Goal: Information Seeking & Learning: Learn about a topic

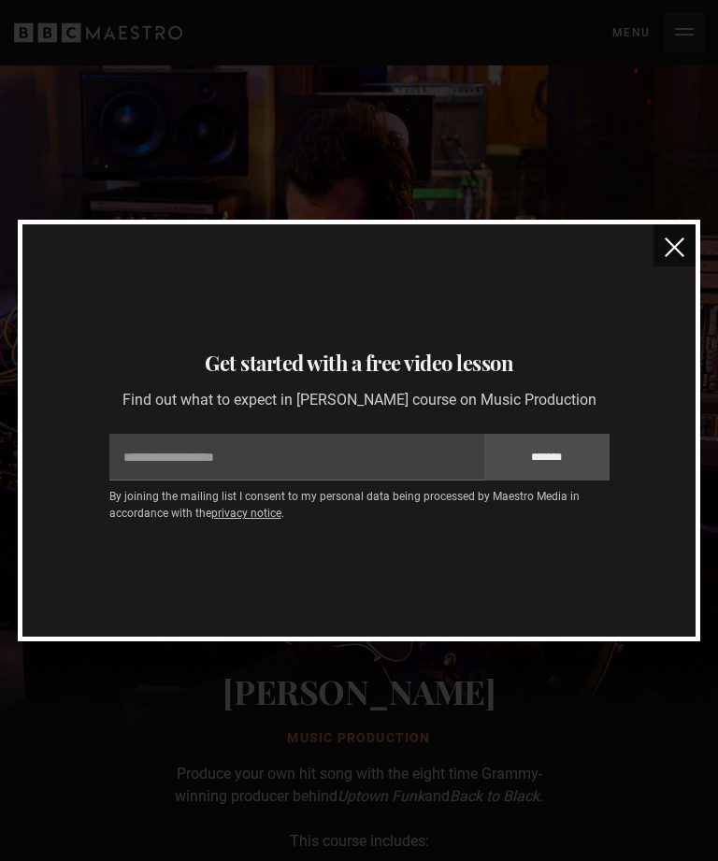
click at [680, 252] on img "close" at bounding box center [675, 247] width 20 height 20
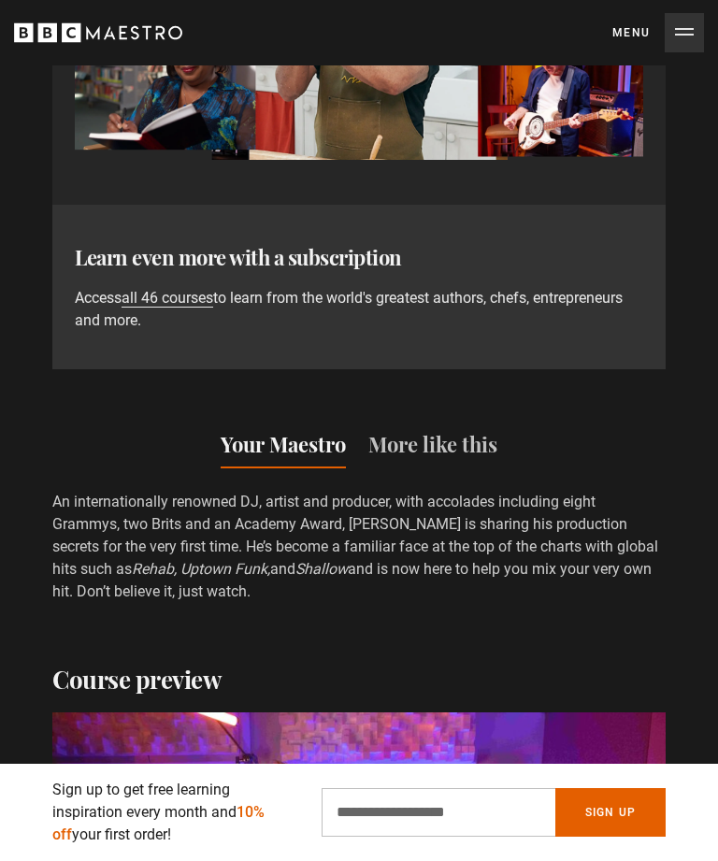
scroll to position [1654, 0]
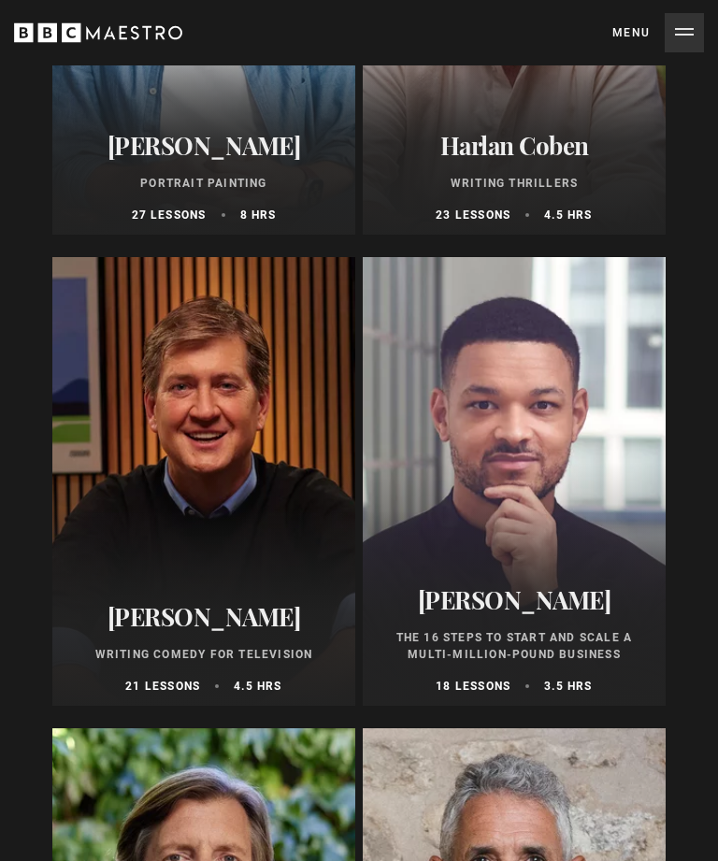
scroll to position [2845, 0]
click at [528, 626] on div "Steven Bartlett The 16 Steps to Start and Scale a Multi-Million-Pound Business …" at bounding box center [514, 640] width 303 height 132
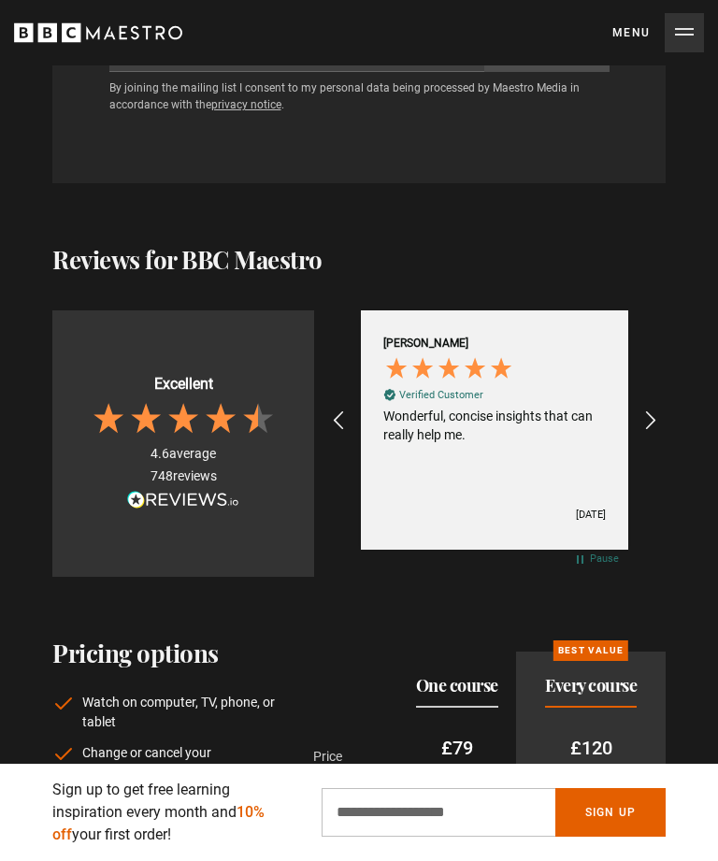
scroll to position [3460, 0]
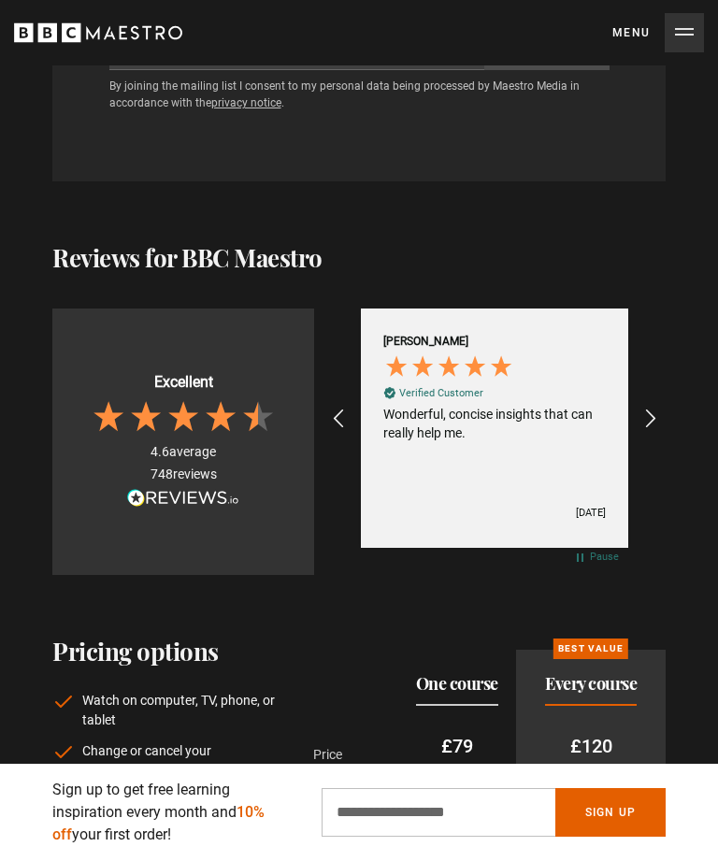
click at [661, 408] on icon "REVIEWS.io Carousel Scroll Right" at bounding box center [651, 419] width 22 height 22
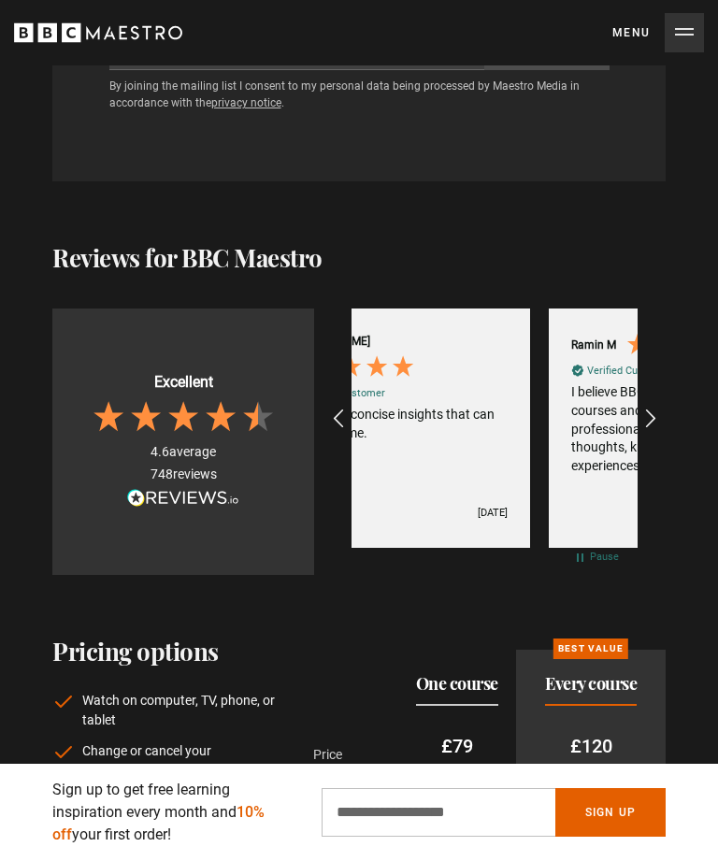
scroll to position [0, 1717]
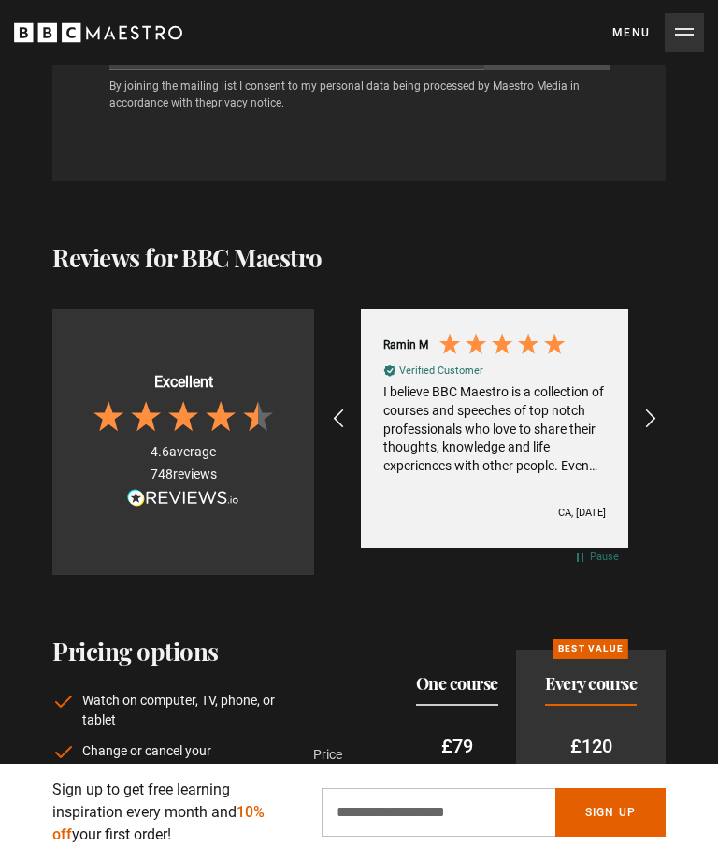
click at [589, 411] on div "I believe BBC Maestro is a collection of courses and speeches of top notch prof…" at bounding box center [494, 429] width 223 height 92
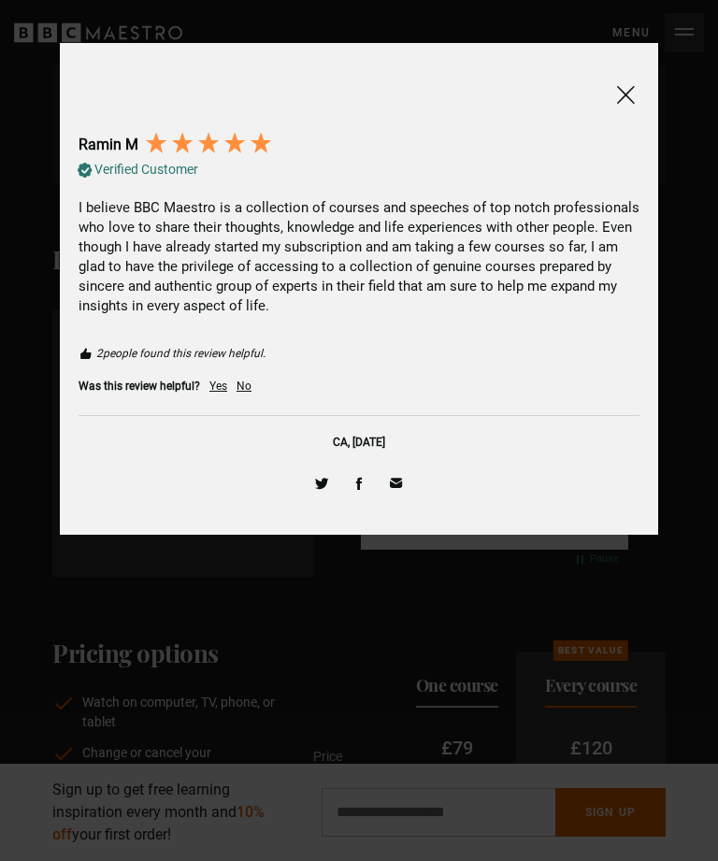
scroll to position [3458, 0]
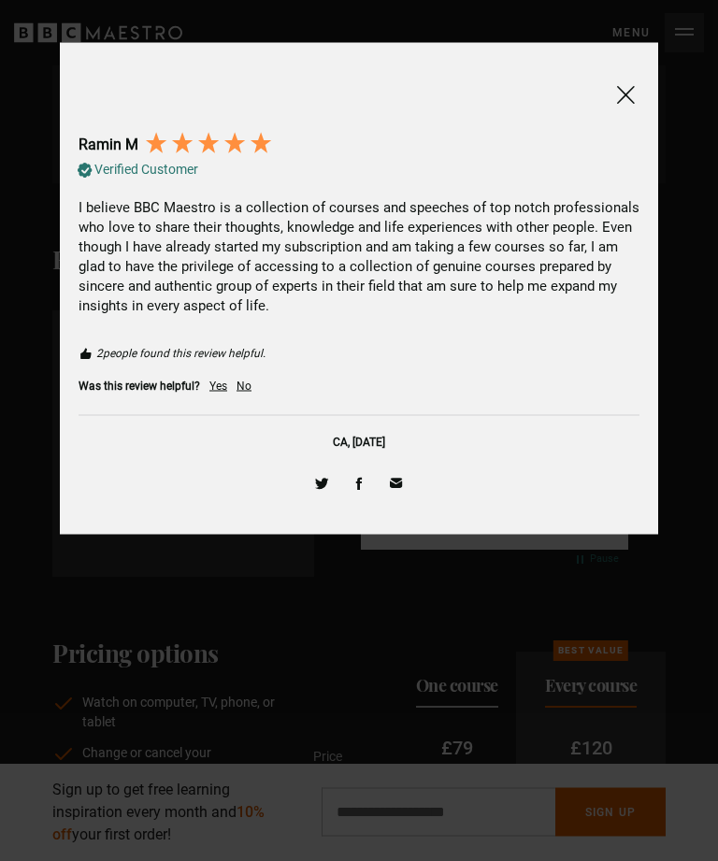
click at [646, 91] on div "Ramin M Verified Customer I believe BBC Maestro is a collection of courses and …" at bounding box center [359, 289] width 576 height 454
click at [635, 95] on span at bounding box center [625, 94] width 22 height 23
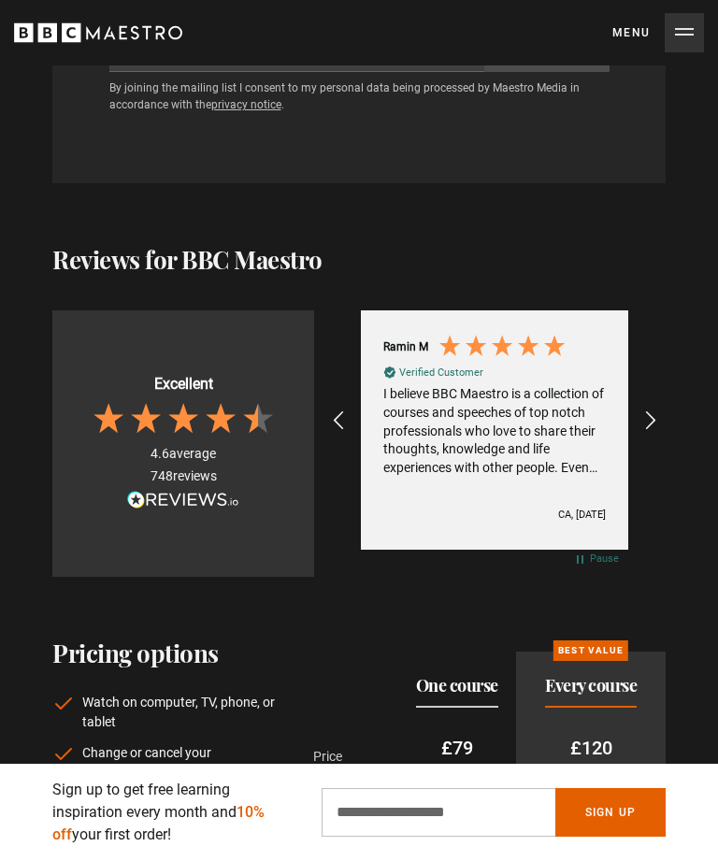
click at [657, 410] on icon "REVIEWS.io Carousel Scroll Right" at bounding box center [651, 421] width 22 height 22
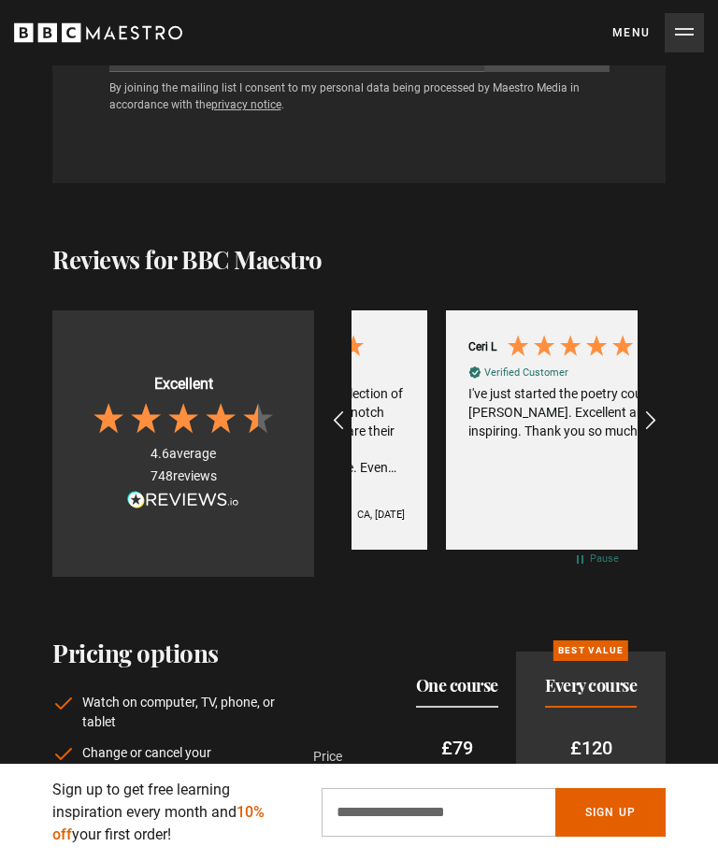
scroll to position [0, 2003]
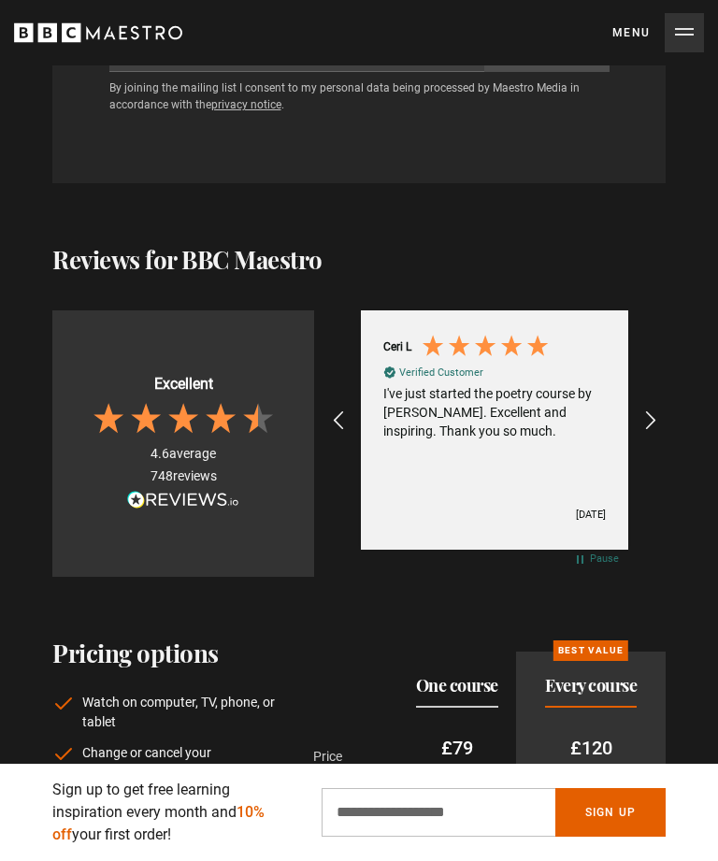
click at [669, 398] on div "REVIEWS.io Carousel Scroll Right" at bounding box center [649, 420] width 45 height 45
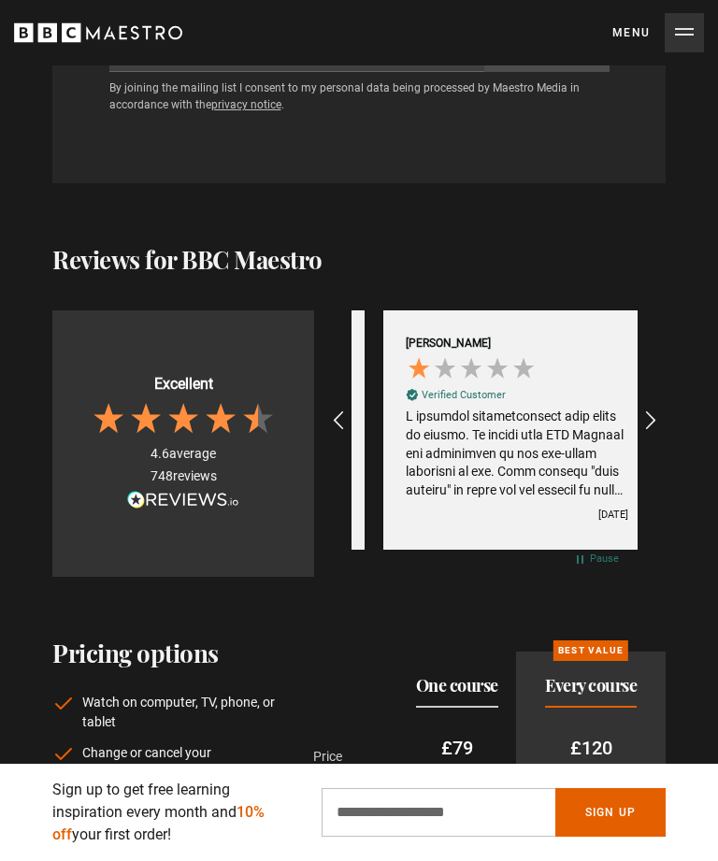
scroll to position [0, 2289]
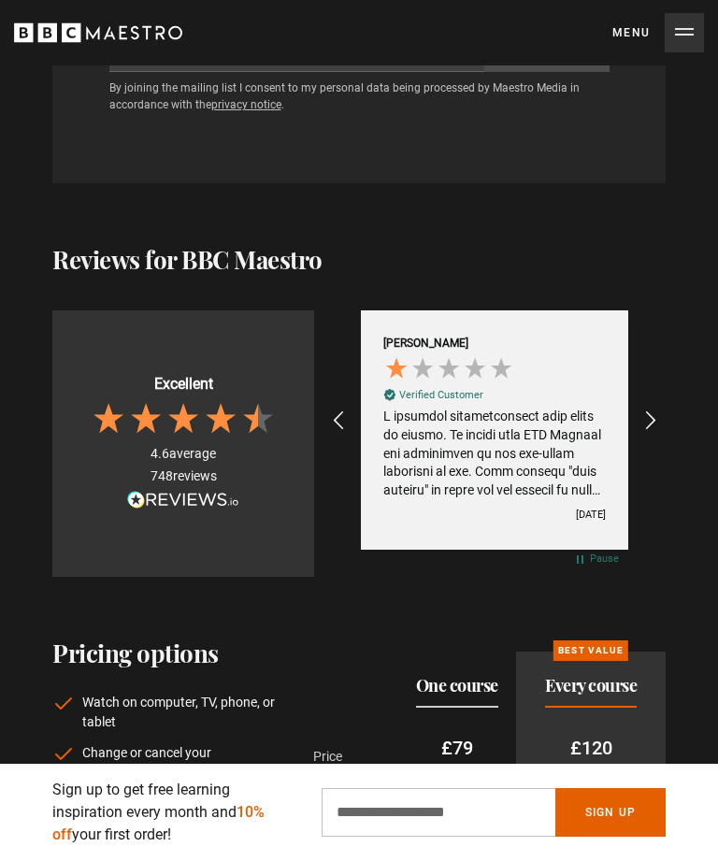
click at [601, 412] on div "Review by Marc A, 1 out of 5 stars" at bounding box center [494, 454] width 223 height 92
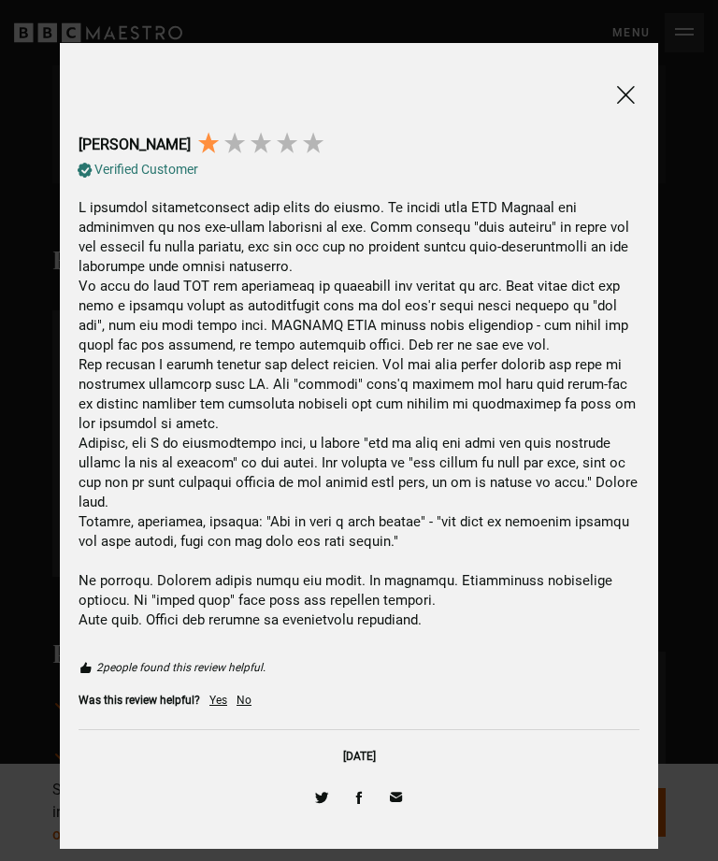
click at [627, 107] on span at bounding box center [625, 94] width 22 height 23
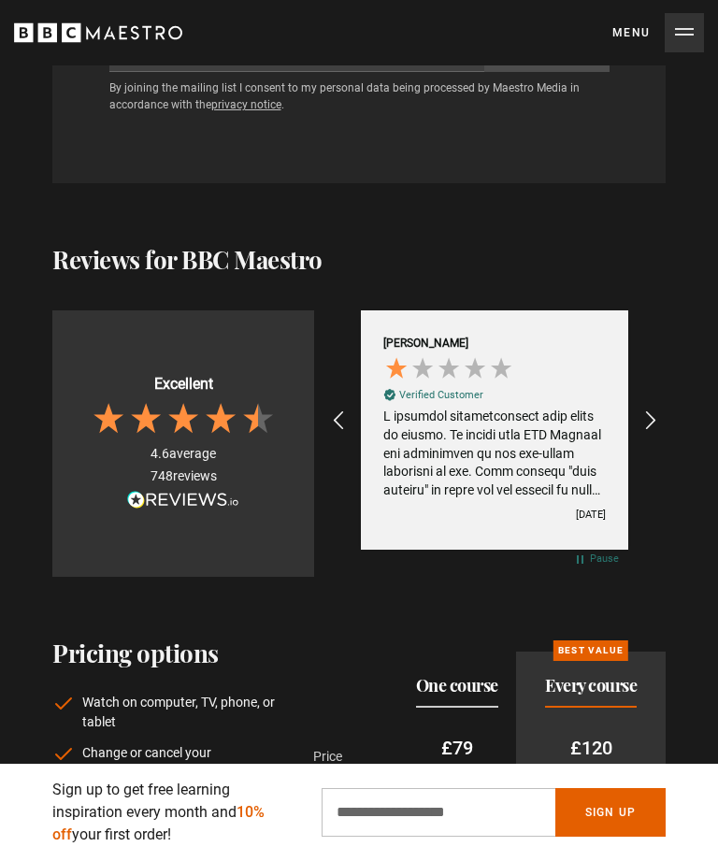
click at [655, 410] on icon "REVIEWS.io Carousel Scroll Right" at bounding box center [651, 421] width 22 height 22
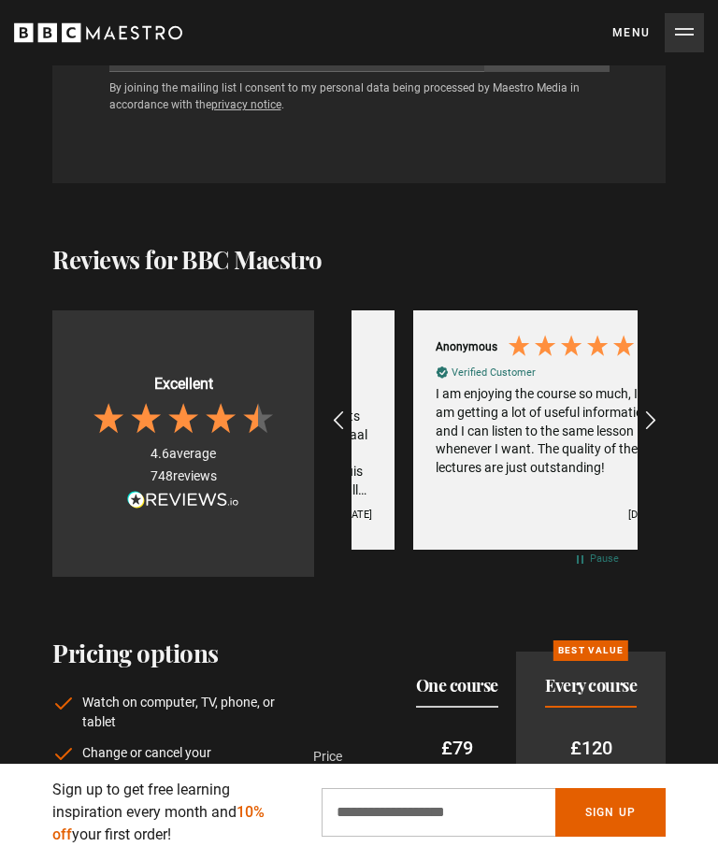
scroll to position [0, 2575]
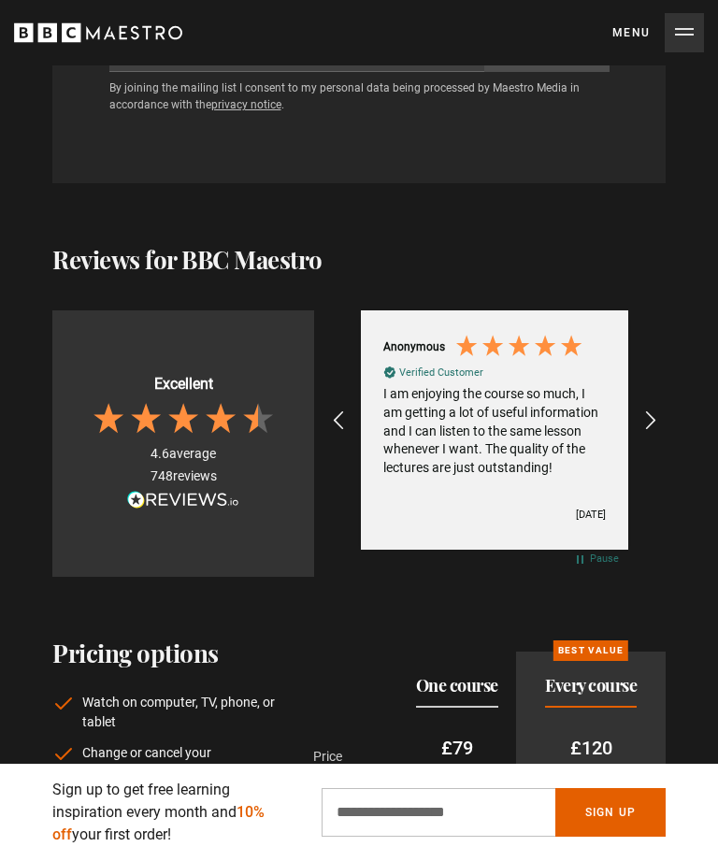
click at [666, 398] on div "REVIEWS.io Carousel Scroll Right" at bounding box center [649, 420] width 45 height 45
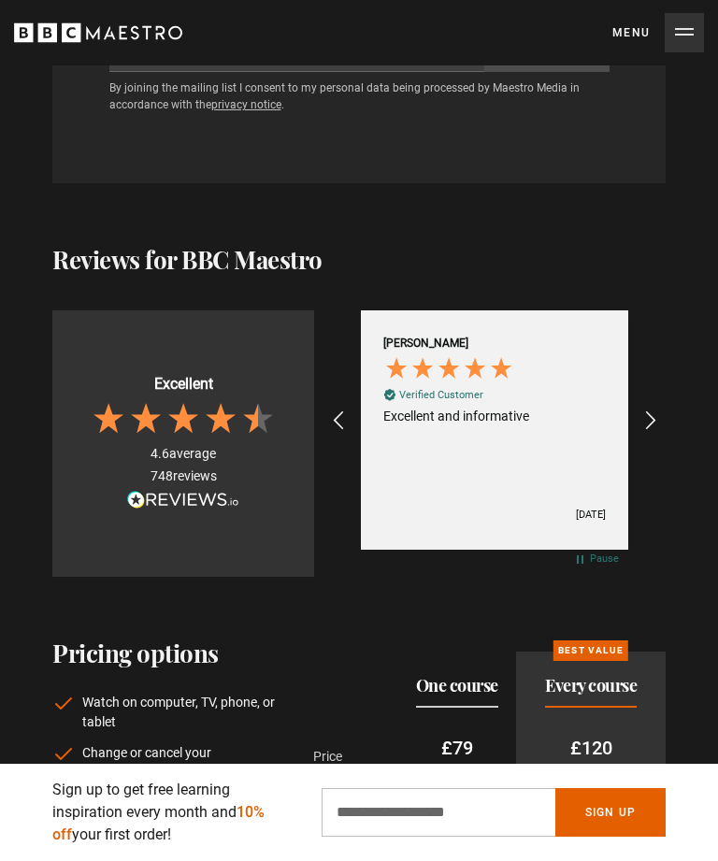
click at [667, 398] on div "REVIEWS.io Carousel Scroll Right" at bounding box center [649, 420] width 45 height 45
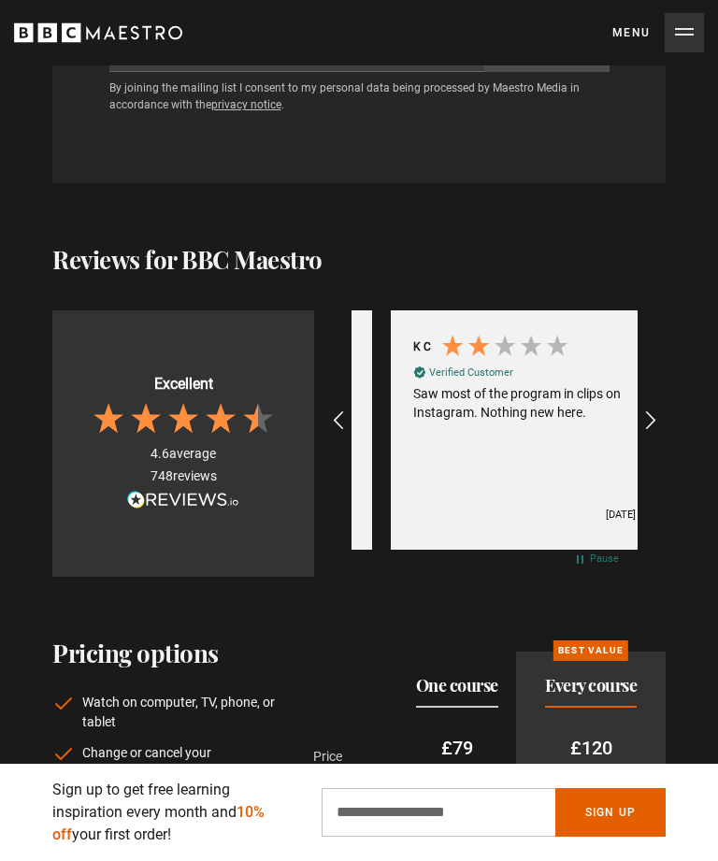
scroll to position [0, 3147]
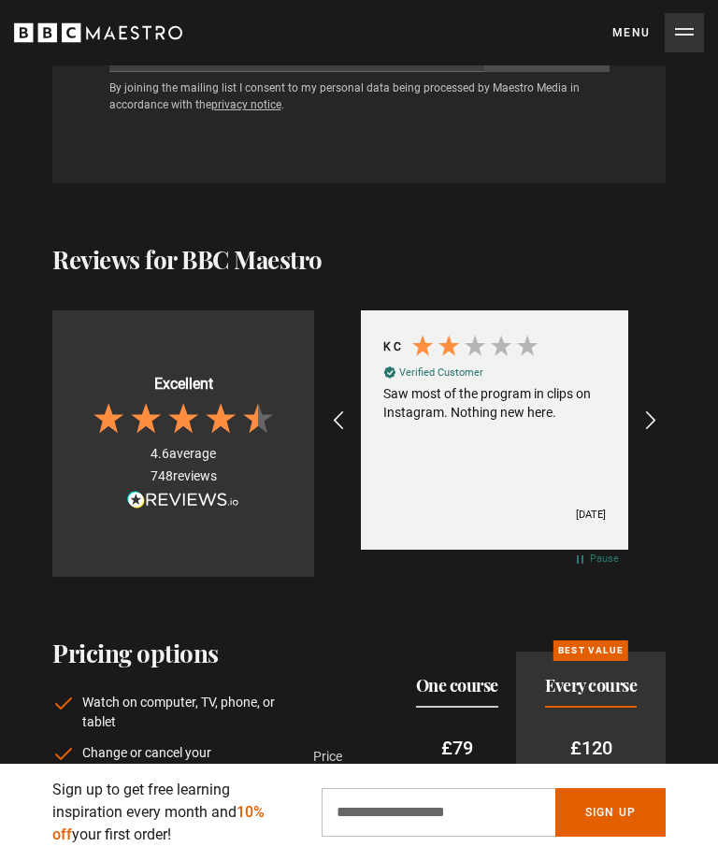
click at [662, 410] on icon "REVIEWS.io Carousel Scroll Right" at bounding box center [651, 421] width 22 height 22
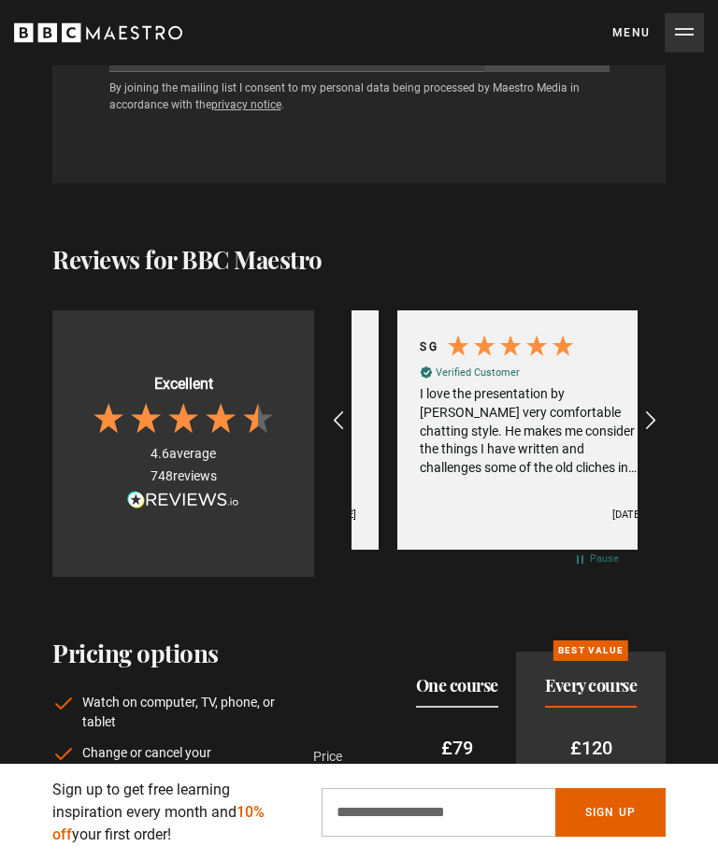
scroll to position [0, 3433]
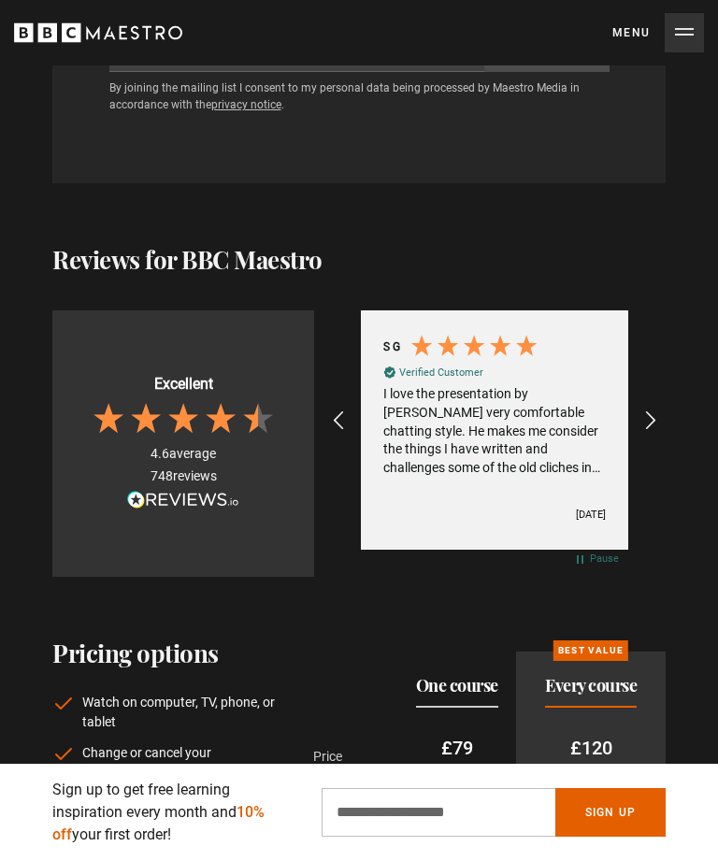
click at [597, 426] on div "I love the presentation by Harlan Corbyn very comfortable chatting style. He ma…" at bounding box center [494, 431] width 223 height 92
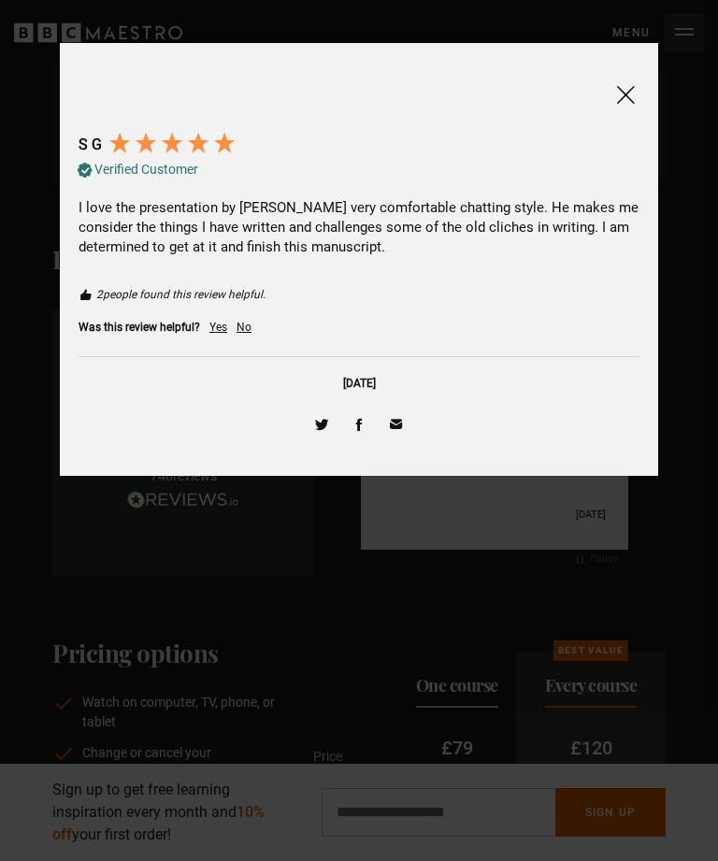
click at [635, 99] on span at bounding box center [625, 94] width 22 height 23
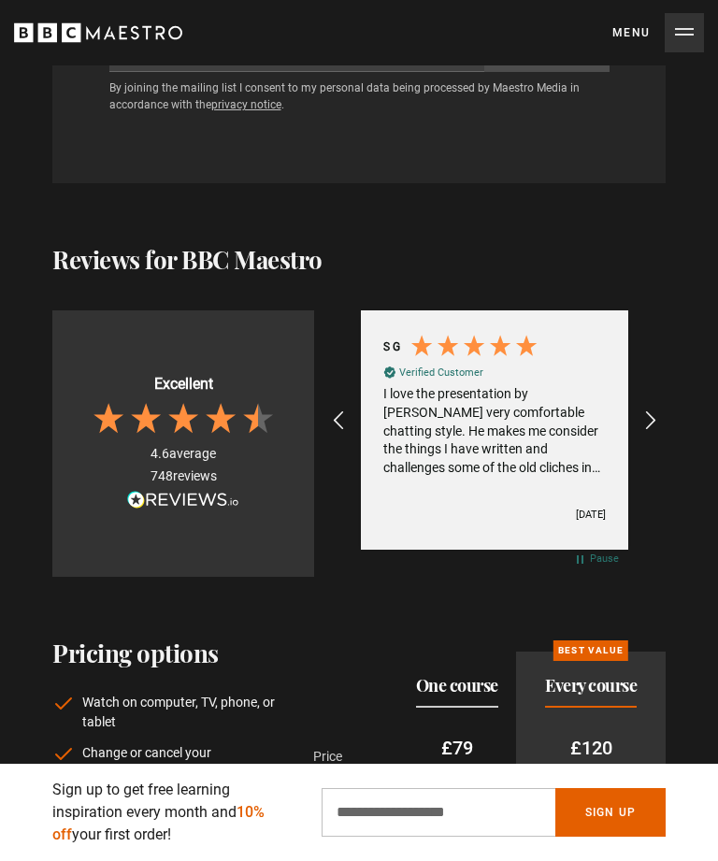
click at [646, 410] on icon "REVIEWS.io Carousel Scroll Right" at bounding box center [651, 421] width 22 height 22
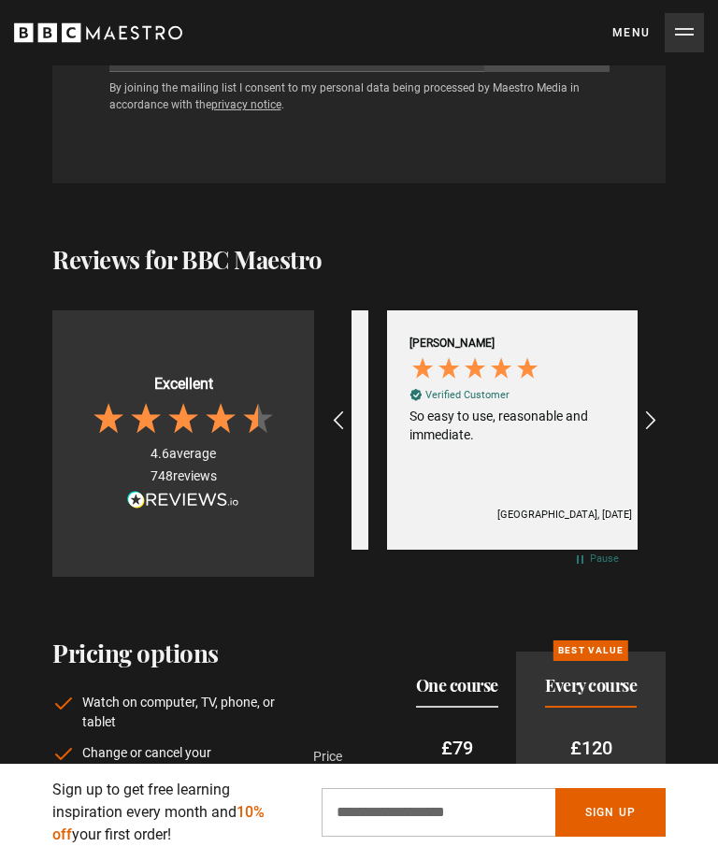
scroll to position [0, 3719]
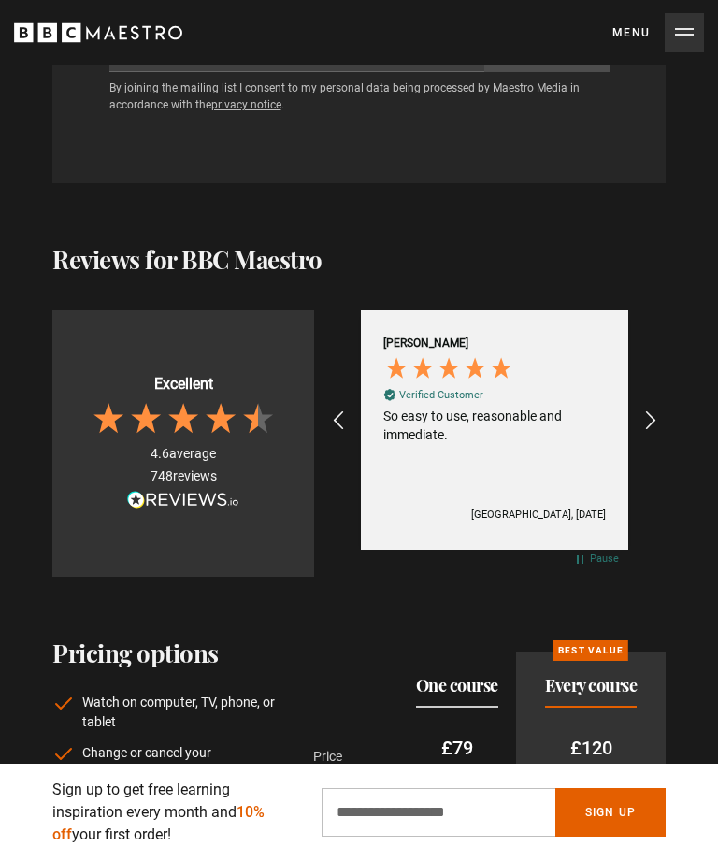
click at [654, 410] on icon "REVIEWS.io Carousel Scroll Right" at bounding box center [651, 421] width 22 height 22
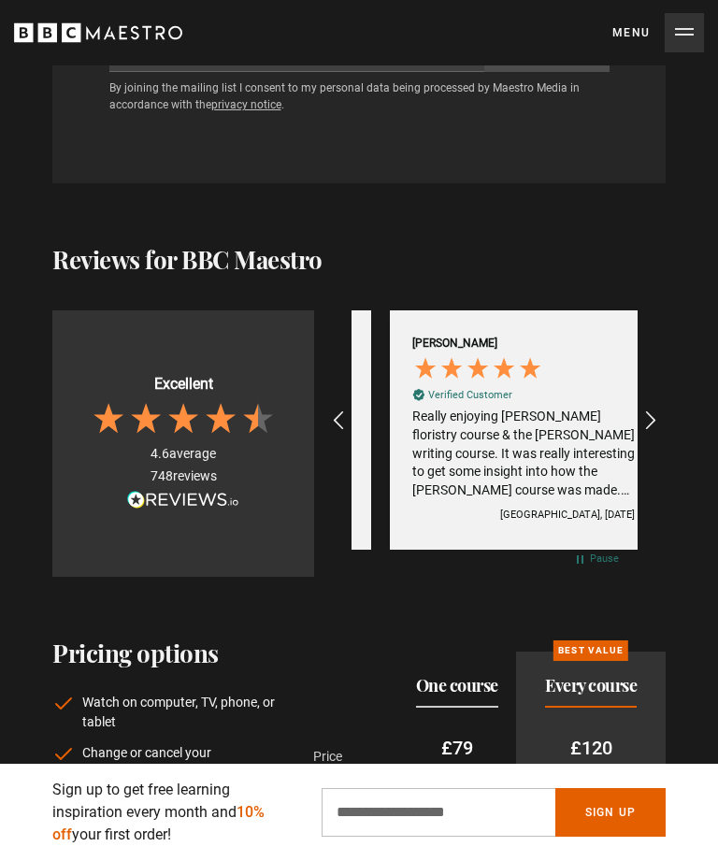
scroll to position [0, 4006]
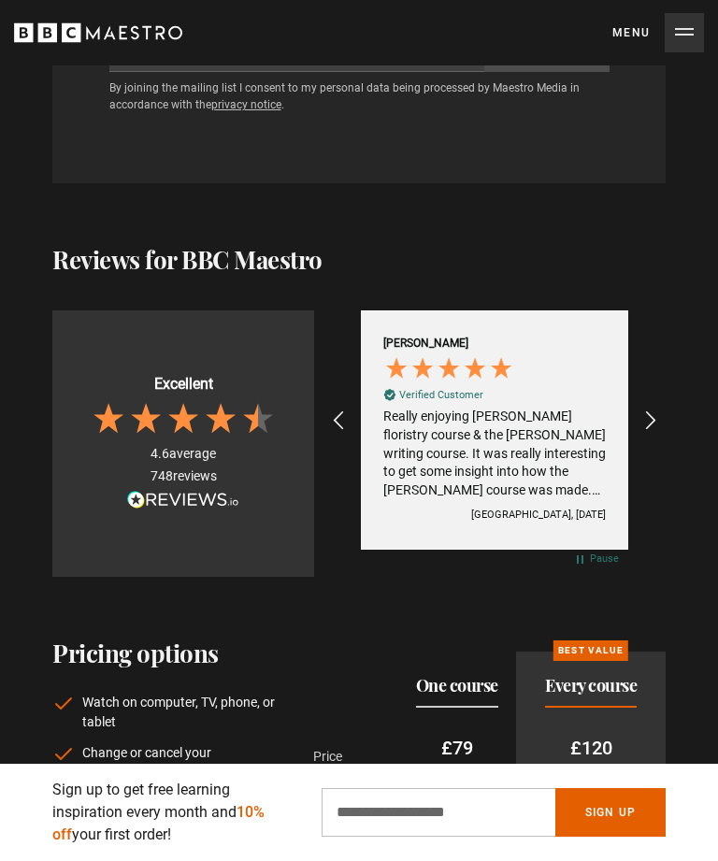
click at [591, 410] on div "Really enjoying Simon Lycett’s floristry course & the Agatha Christie writing c…" at bounding box center [494, 454] width 223 height 92
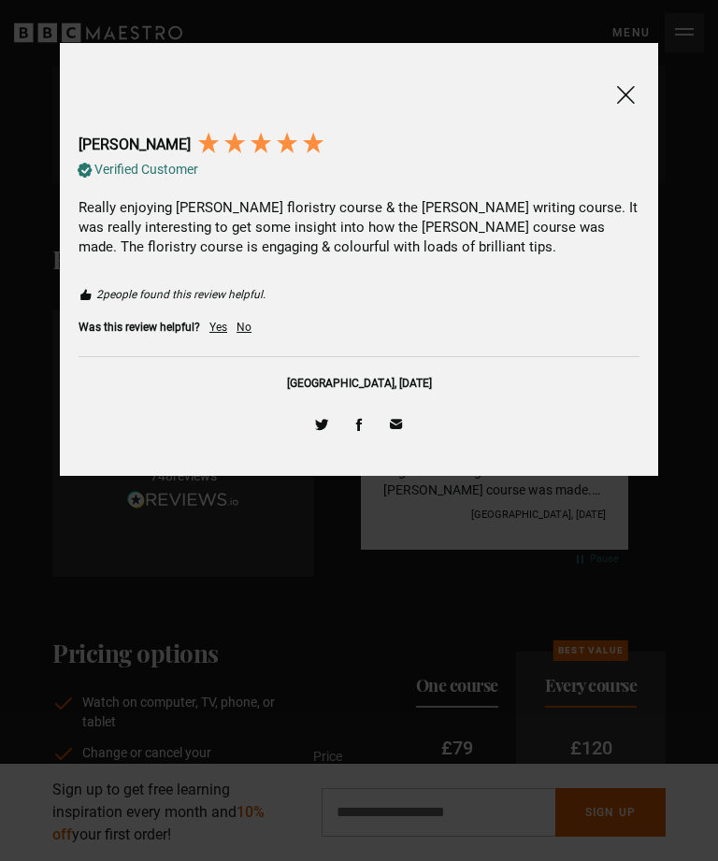
click at [642, 92] on div "Fiona F Verified Customer Really enjoying Simon Lycett’s floristry course & the…" at bounding box center [359, 260] width 576 height 396
click at [633, 101] on span at bounding box center [625, 94] width 22 height 23
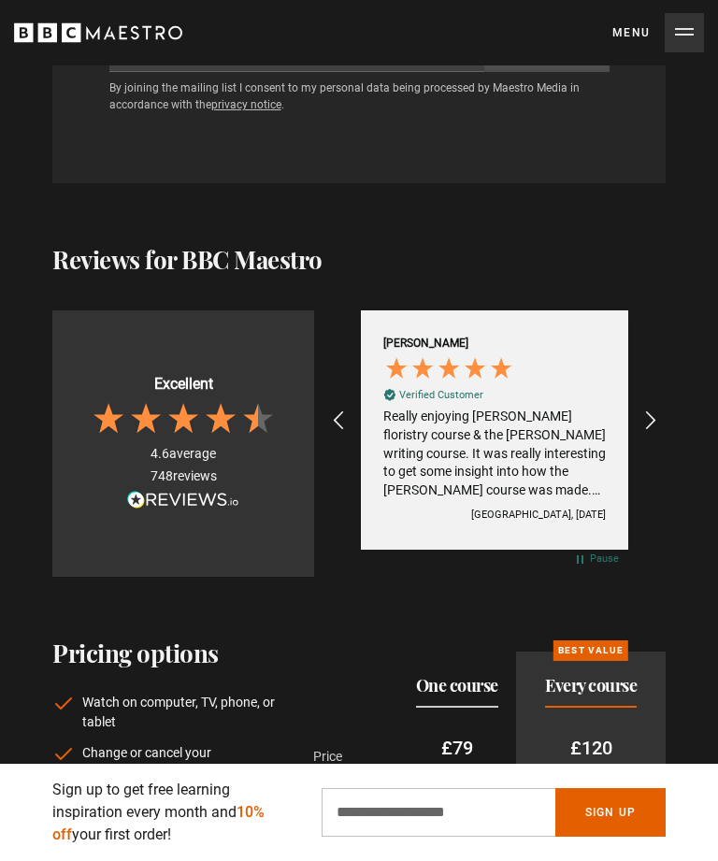
click at [662, 410] on icon "REVIEWS.io Carousel Scroll Right" at bounding box center [651, 421] width 22 height 22
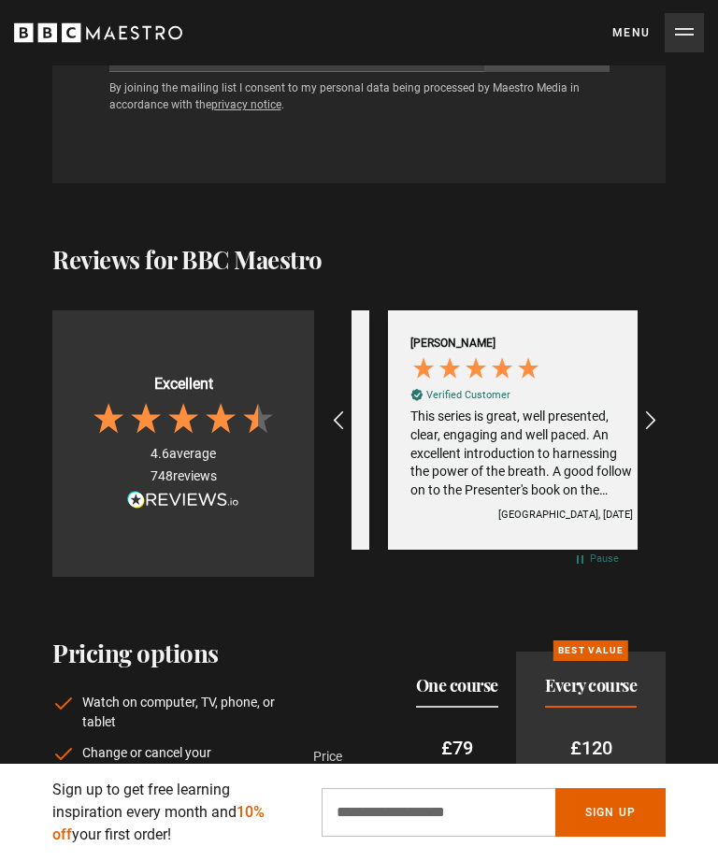
scroll to position [0, 4292]
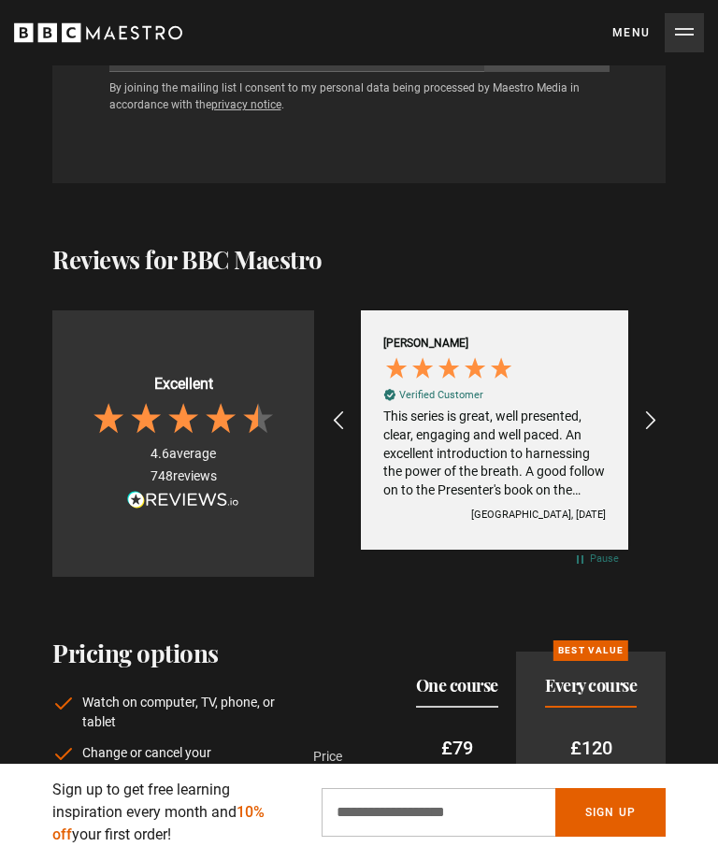
click at [576, 432] on div "This series is great, well presented, clear, engaging and well paced. An excell…" at bounding box center [494, 454] width 223 height 92
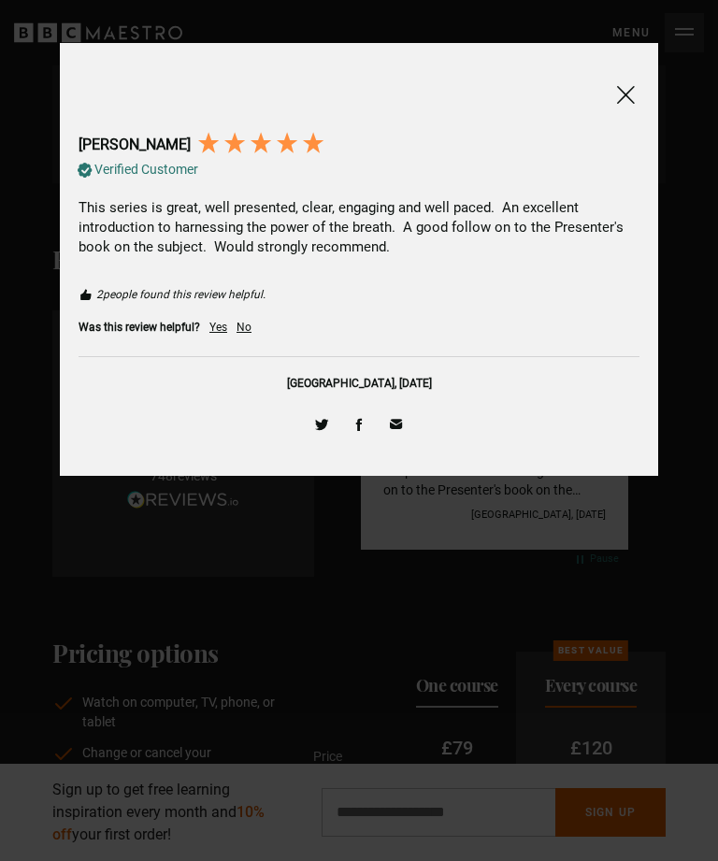
click at [636, 94] on span at bounding box center [625, 94] width 22 height 23
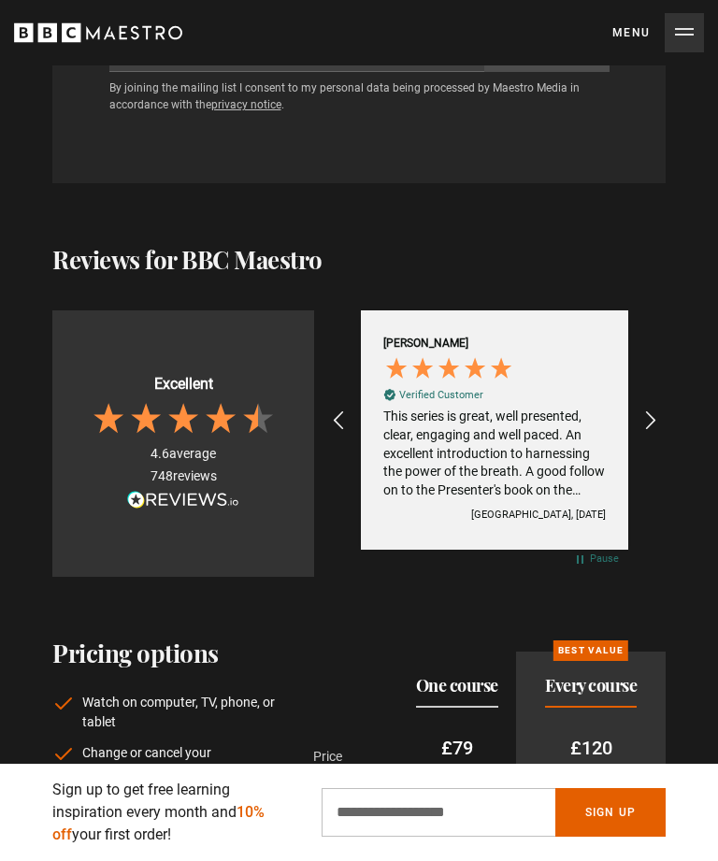
click at [657, 398] on div "REVIEWS.io Carousel Scroll Right" at bounding box center [649, 420] width 45 height 45
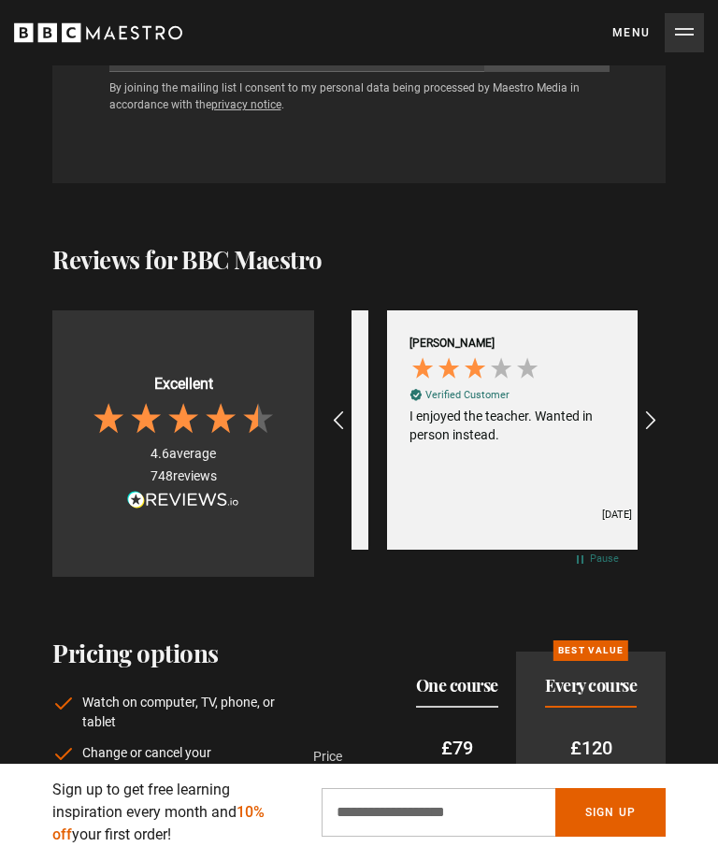
scroll to position [0, 4578]
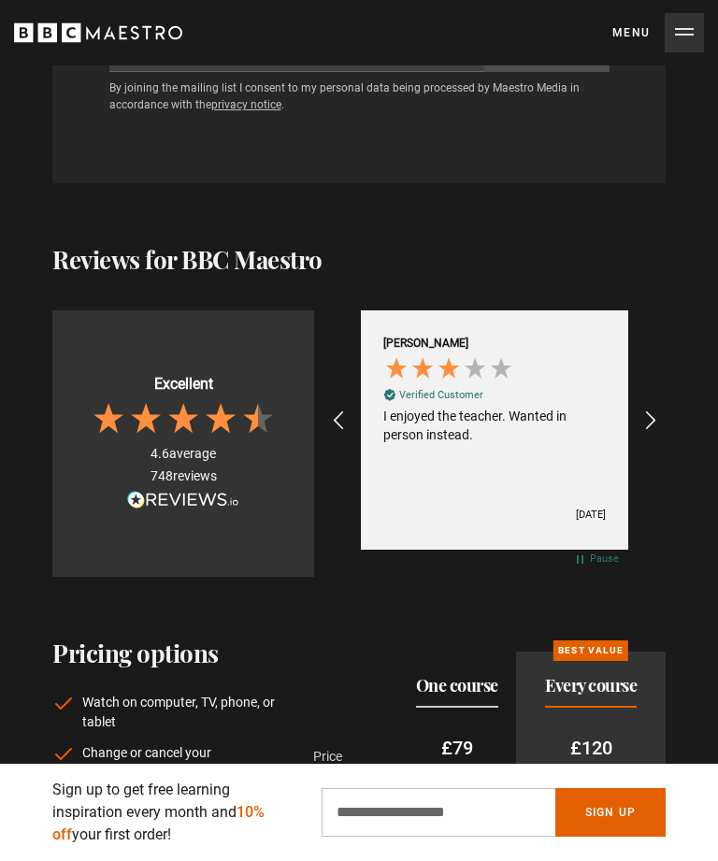
click at [636, 398] on div "REVIEWS.io Carousel Scroll Right" at bounding box center [649, 420] width 45 height 45
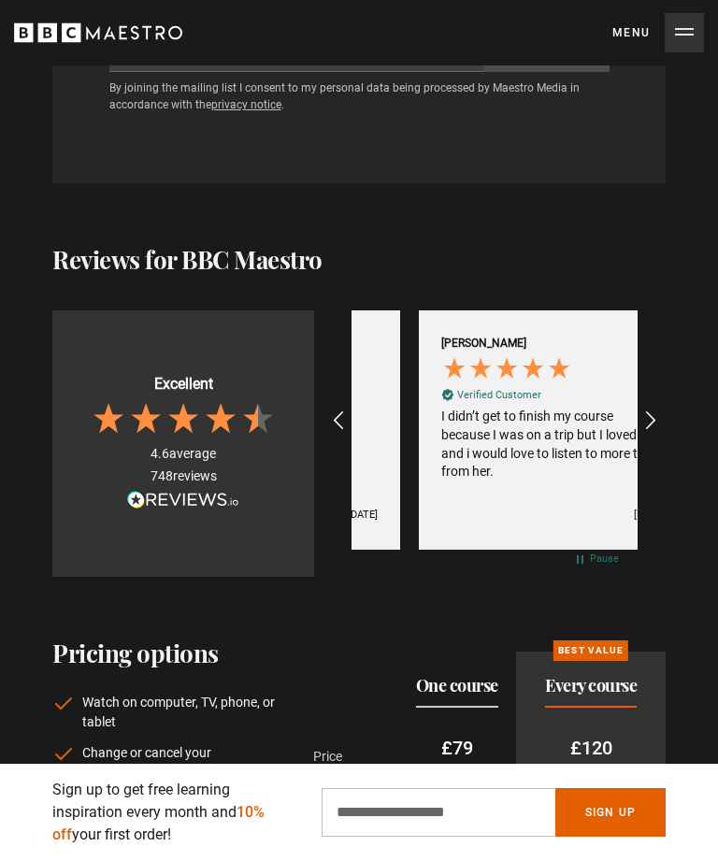
scroll to position [0, 4864]
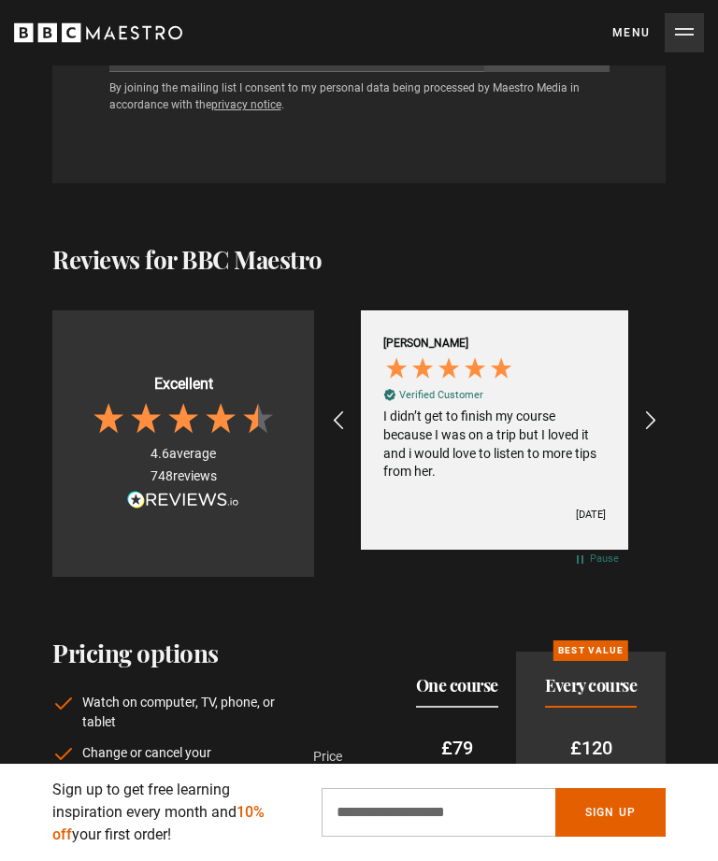
click at [652, 410] on icon "REVIEWS.io Carousel Scroll Right" at bounding box center [651, 421] width 22 height 22
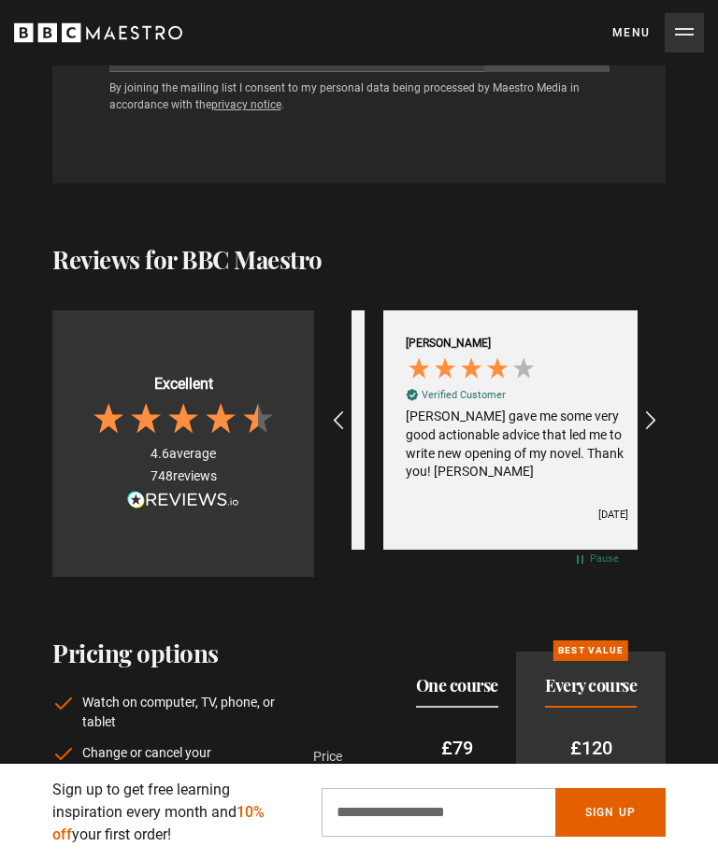
scroll to position [0, 5150]
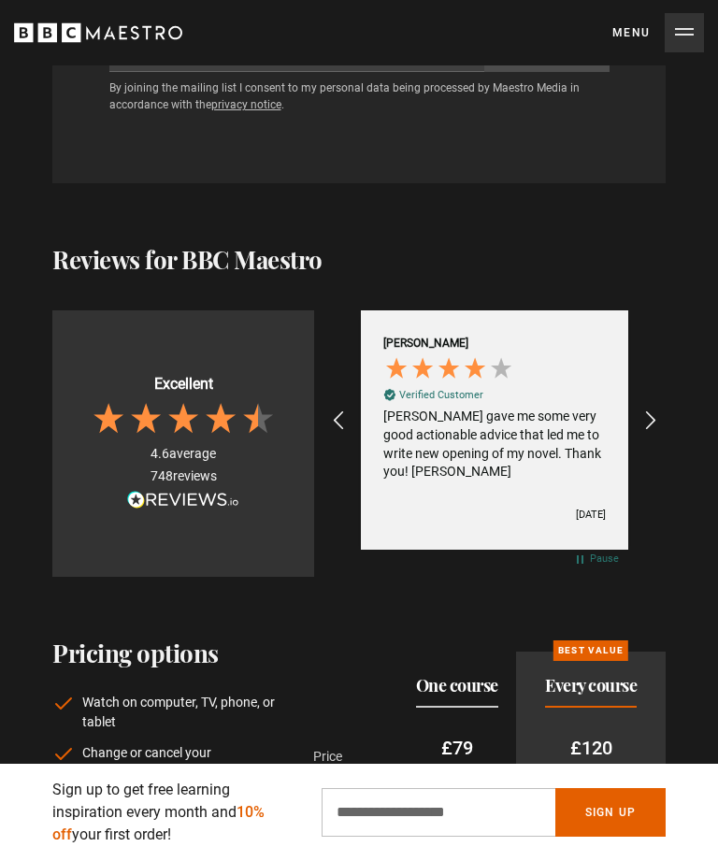
click at [667, 398] on div "REVIEWS.io Carousel Scroll Right" at bounding box center [649, 420] width 45 height 45
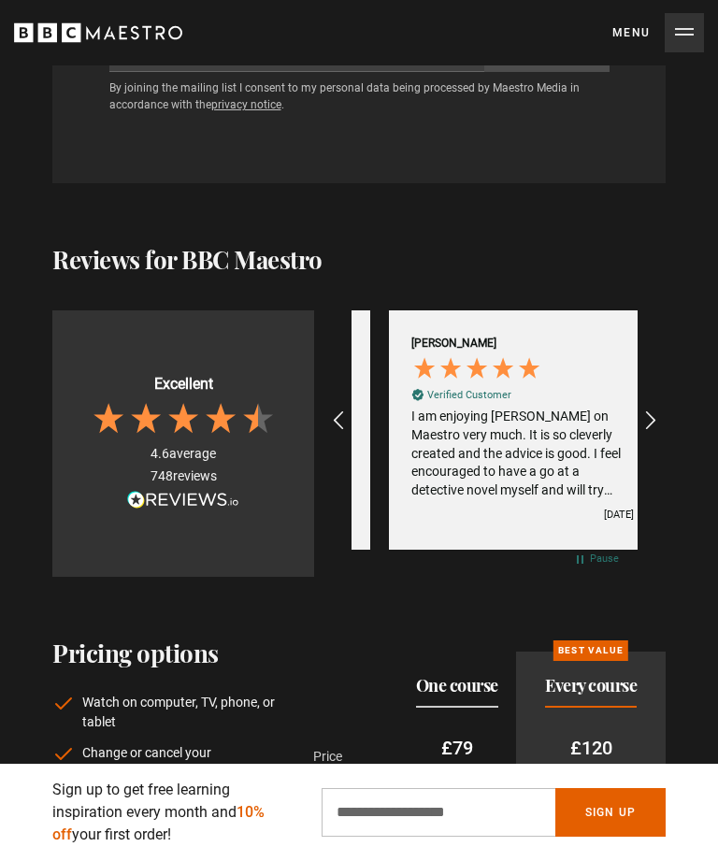
scroll to position [0, 5436]
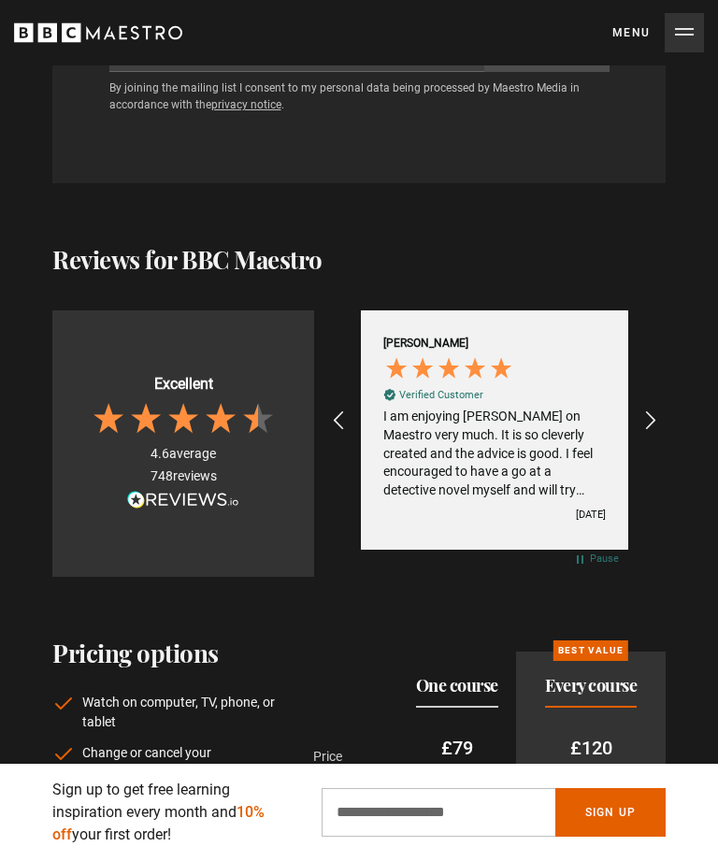
click at [669, 398] on div "REVIEWS.io Carousel Scroll Right" at bounding box center [649, 420] width 45 height 45
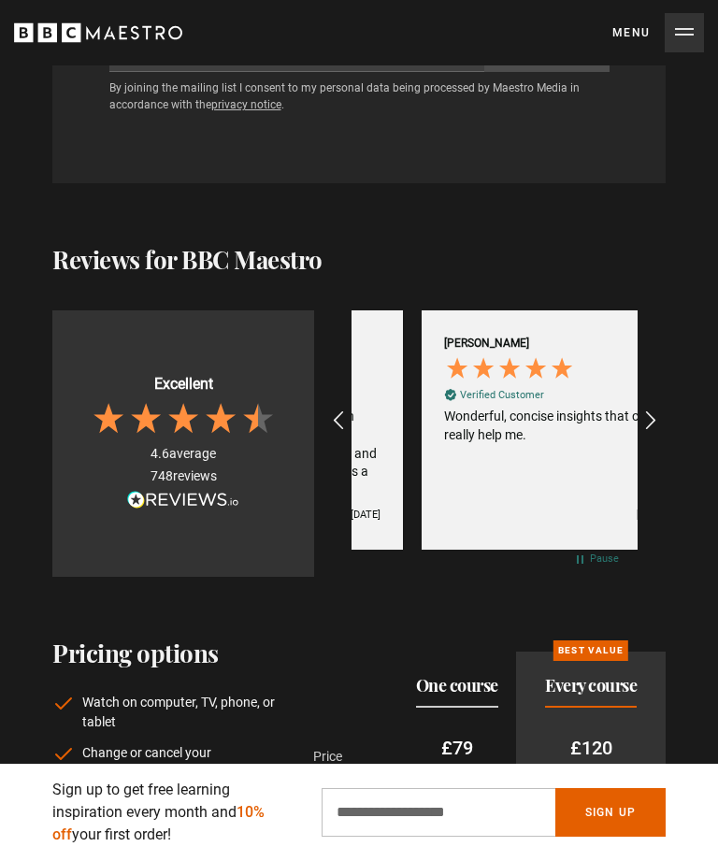
scroll to position [0, 286]
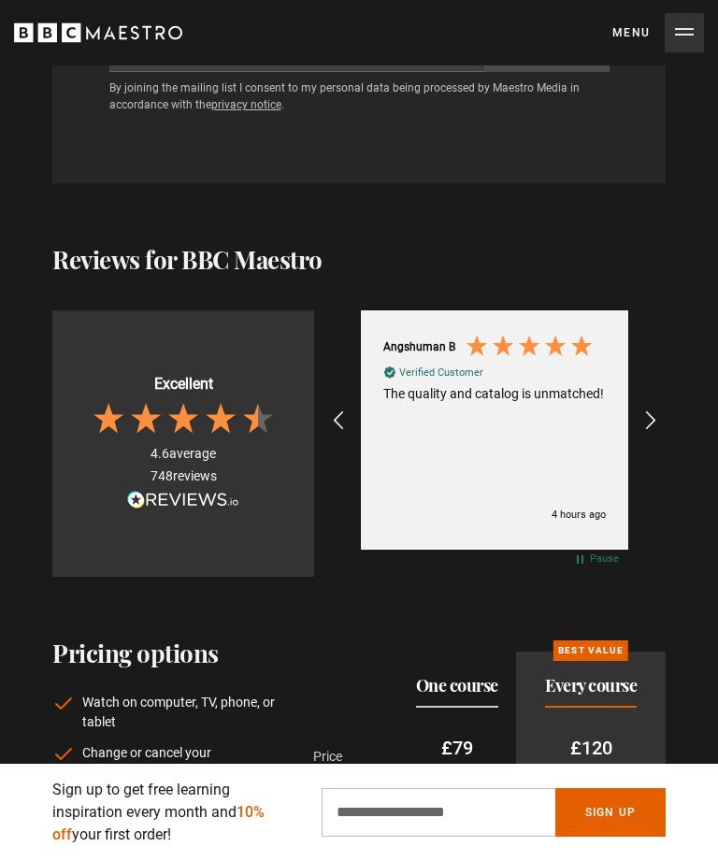
click at [346, 410] on icon "REVIEWS.io Carousel Scroll Left" at bounding box center [338, 421] width 22 height 22
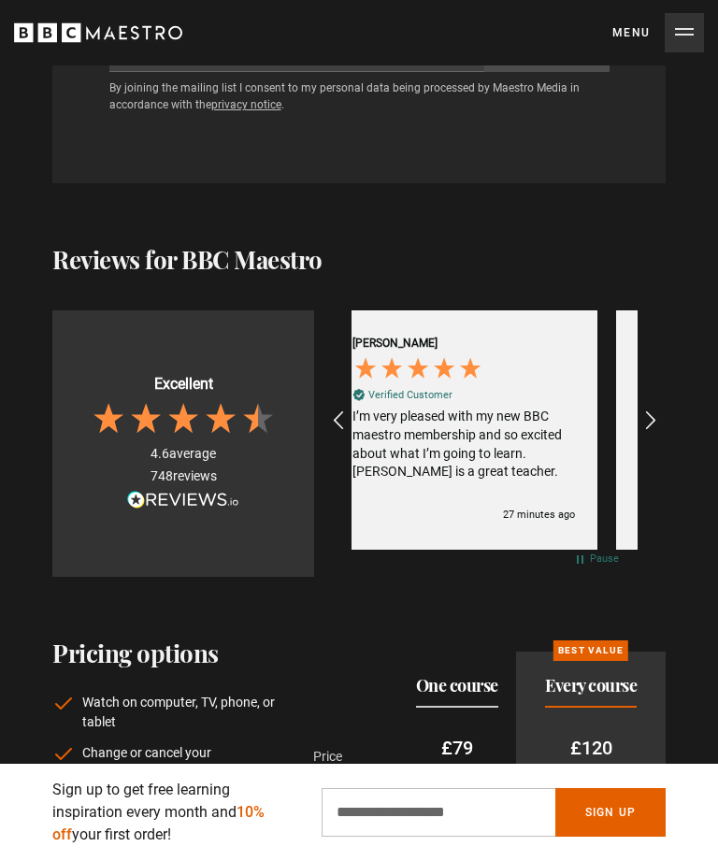
scroll to position [0, 0]
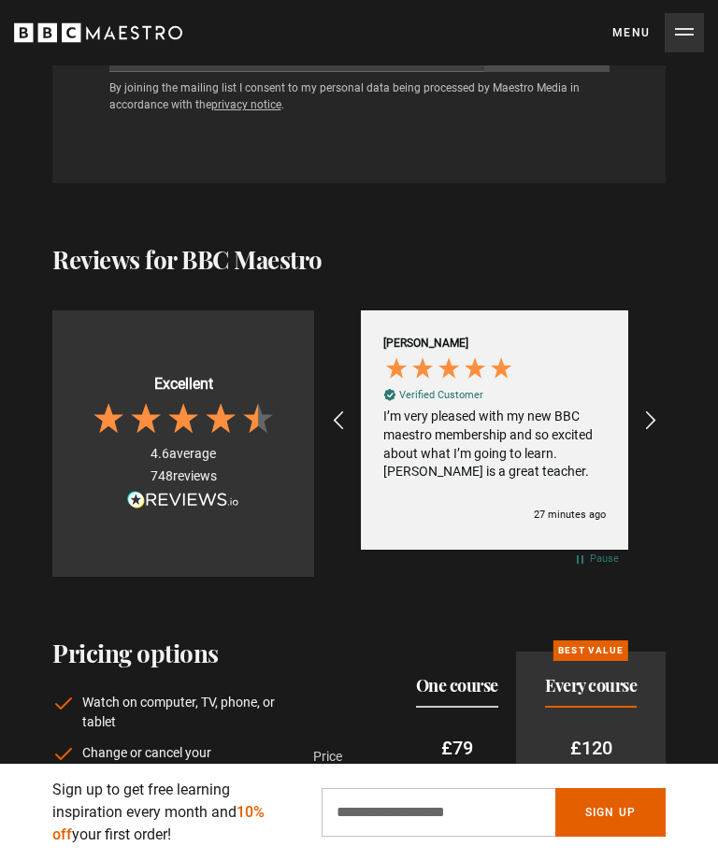
click at [565, 427] on div "I’m very pleased with my new BBC maestro membership and so excited about what I…" at bounding box center [494, 444] width 223 height 73
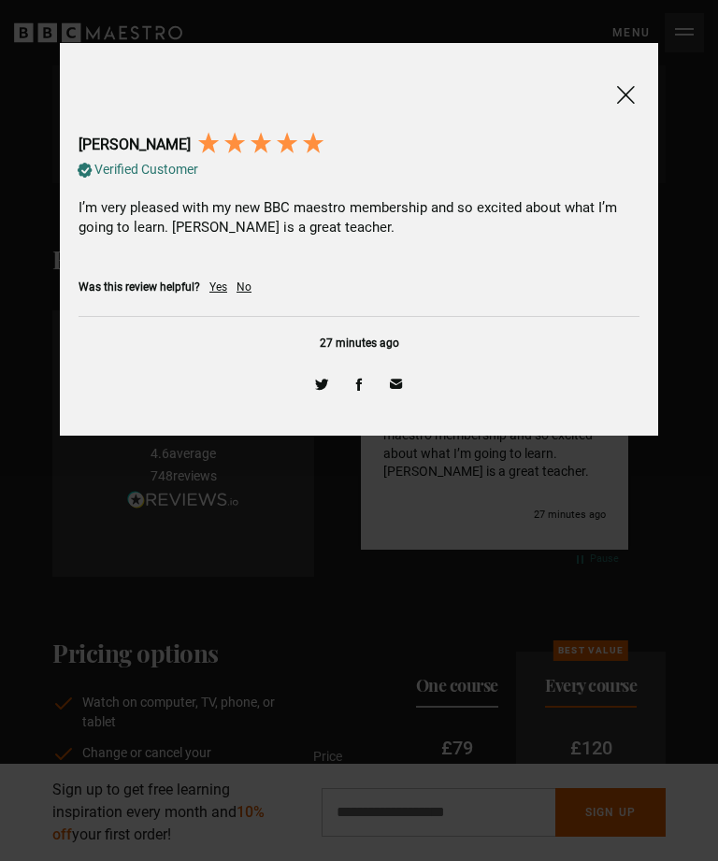
click at [633, 96] on span at bounding box center [625, 94] width 22 height 23
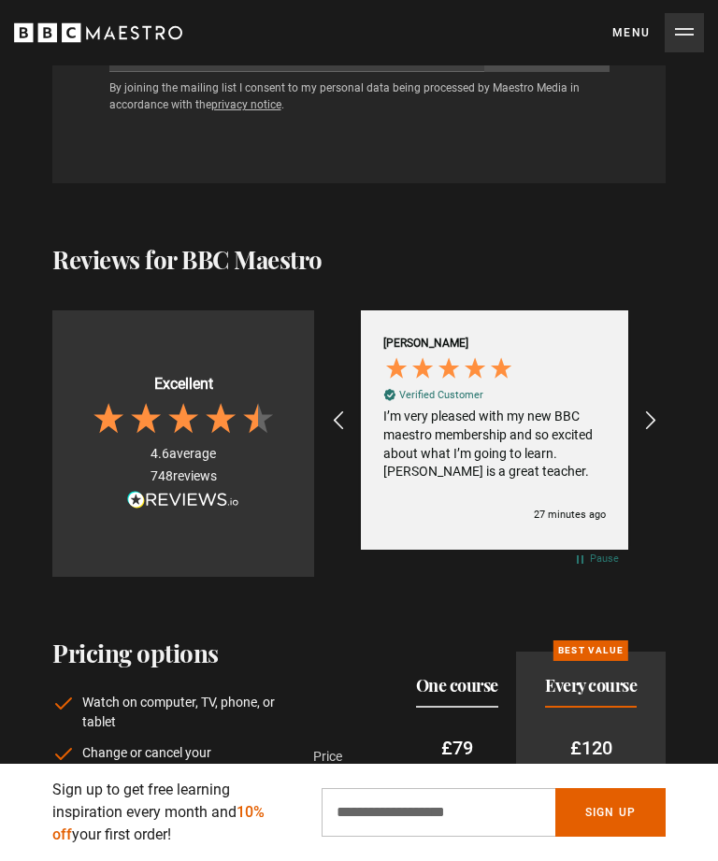
click at [353, 398] on div "REVIEWS.io Carousel Scroll Left" at bounding box center [339, 420] width 45 height 45
click at [352, 398] on div "REVIEWS.io Carousel Scroll Left" at bounding box center [339, 420] width 45 height 45
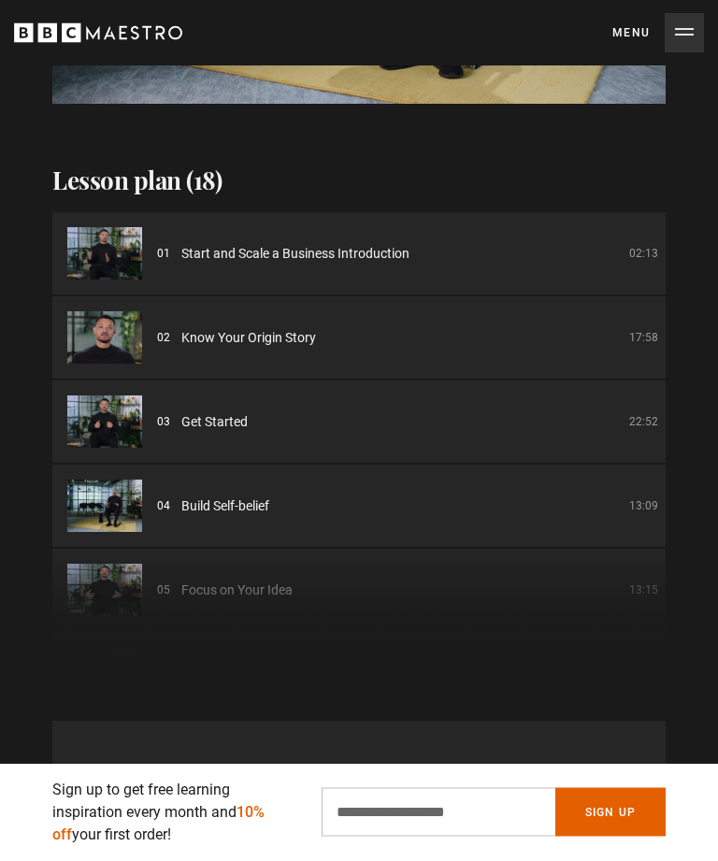
scroll to position [2546, 0]
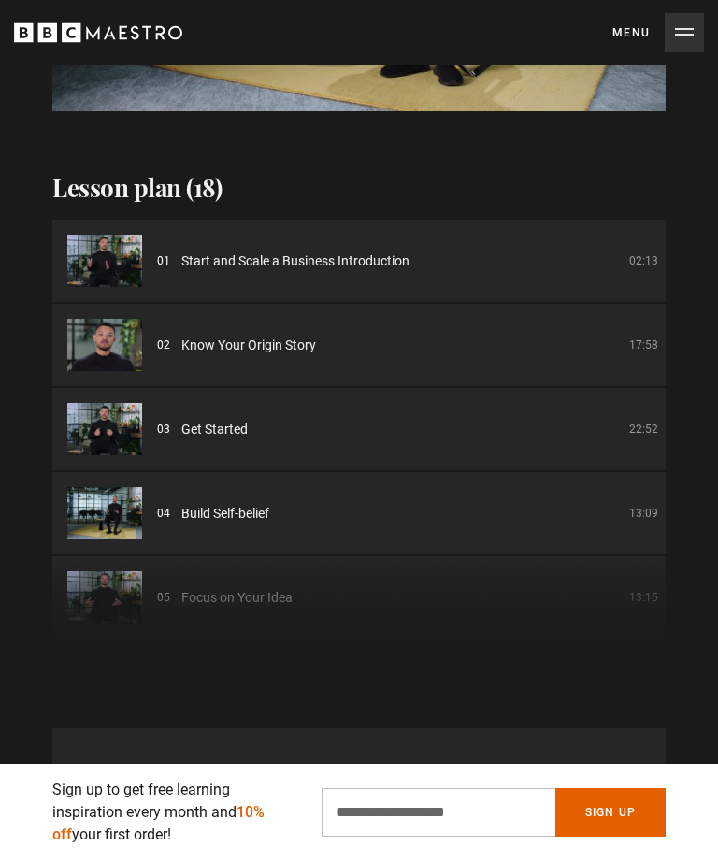
click at [593, 250] on li "01 Start and Scale a Business Introduction 02:13" at bounding box center [358, 261] width 613 height 82
click at [381, 252] on span "Start and Scale a Business Introduction" at bounding box center [295, 262] width 228 height 20
click at [340, 252] on span "Start and Scale a Business Introduction" at bounding box center [295, 262] width 228 height 20
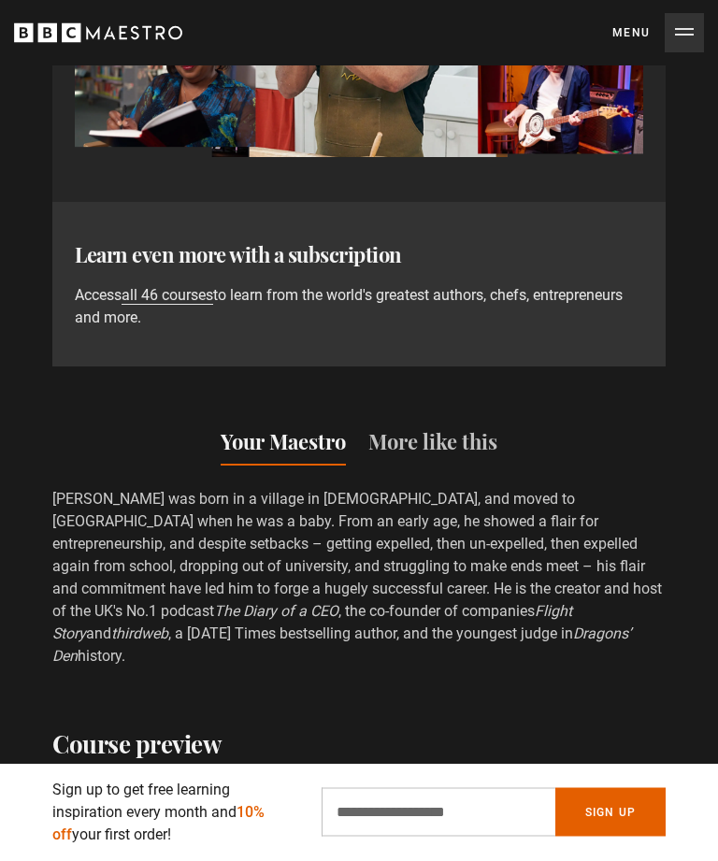
scroll to position [1523, 0]
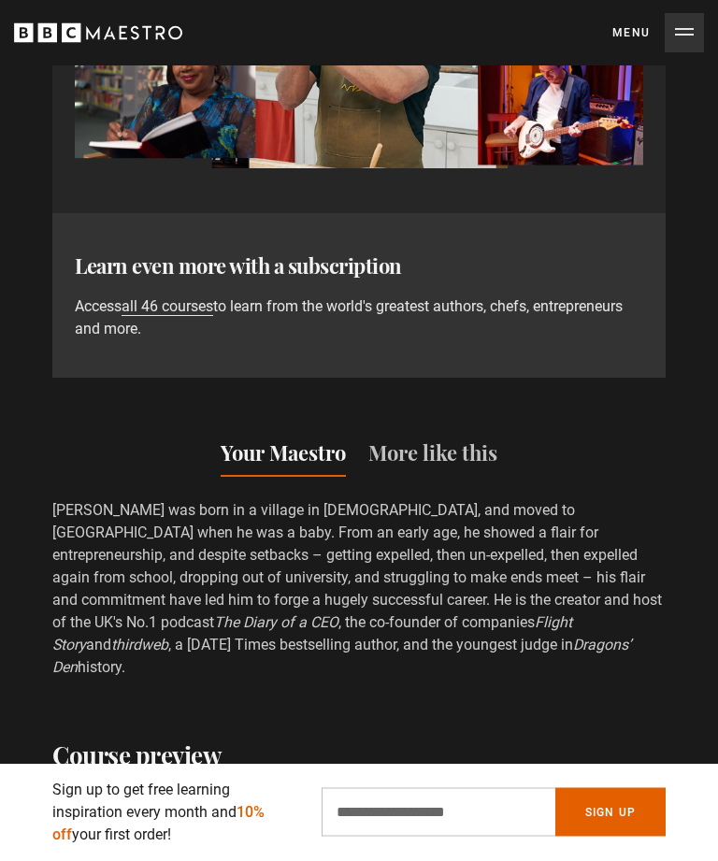
click at [471, 485] on div "Your Maestro More like this Steven was born in a village in Botswana, and moved…" at bounding box center [358, 552] width 613 height 256
click at [481, 455] on button "More like this" at bounding box center [432, 458] width 129 height 39
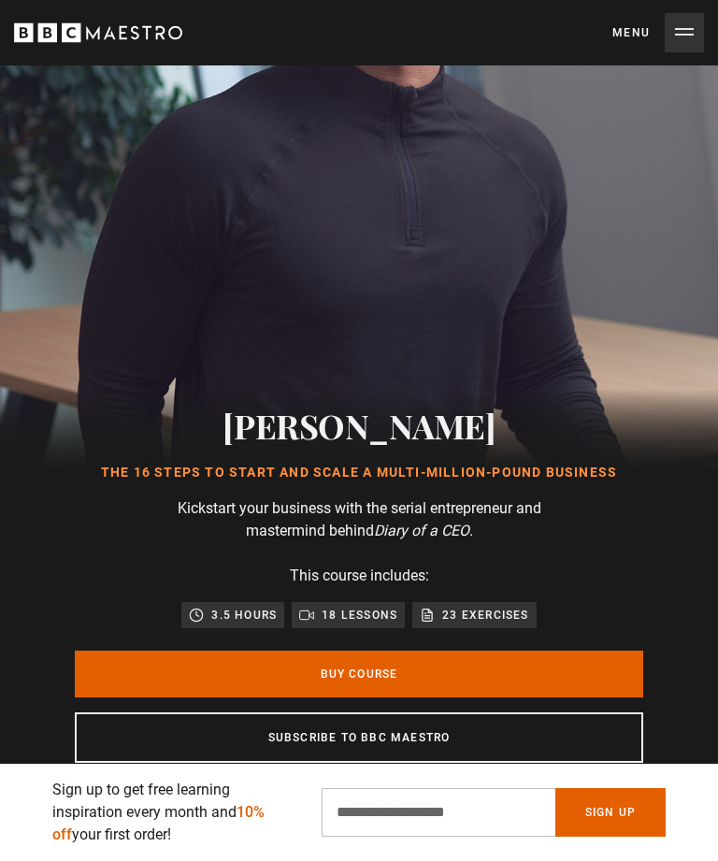
scroll to position [269, 0]
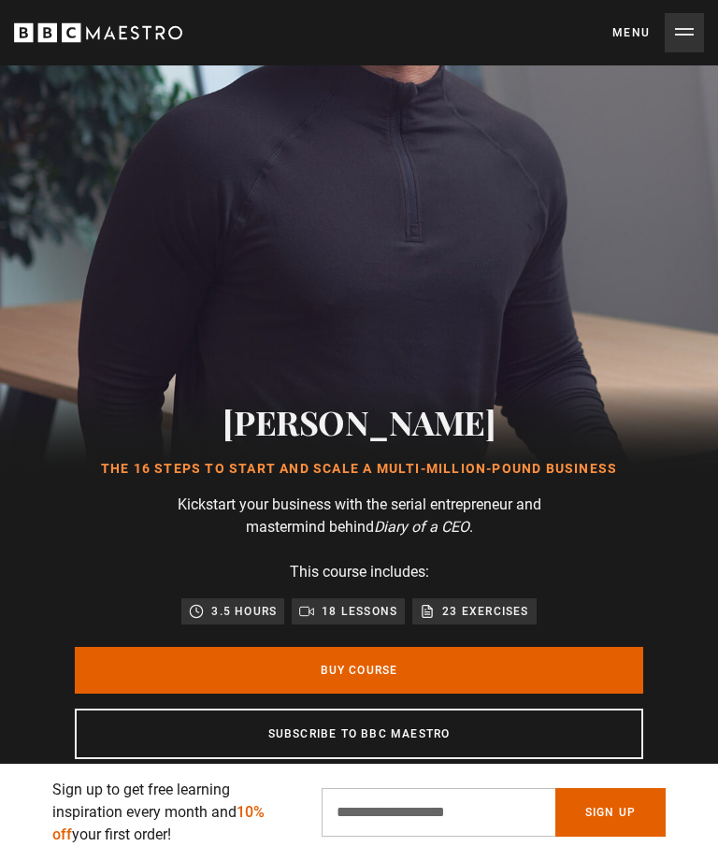
click at [508, 616] on p "23 exercises" at bounding box center [485, 611] width 86 height 19
click at [474, 611] on p "23 exercises" at bounding box center [485, 611] width 86 height 19
click at [385, 609] on p "18 lessons" at bounding box center [360, 611] width 76 height 19
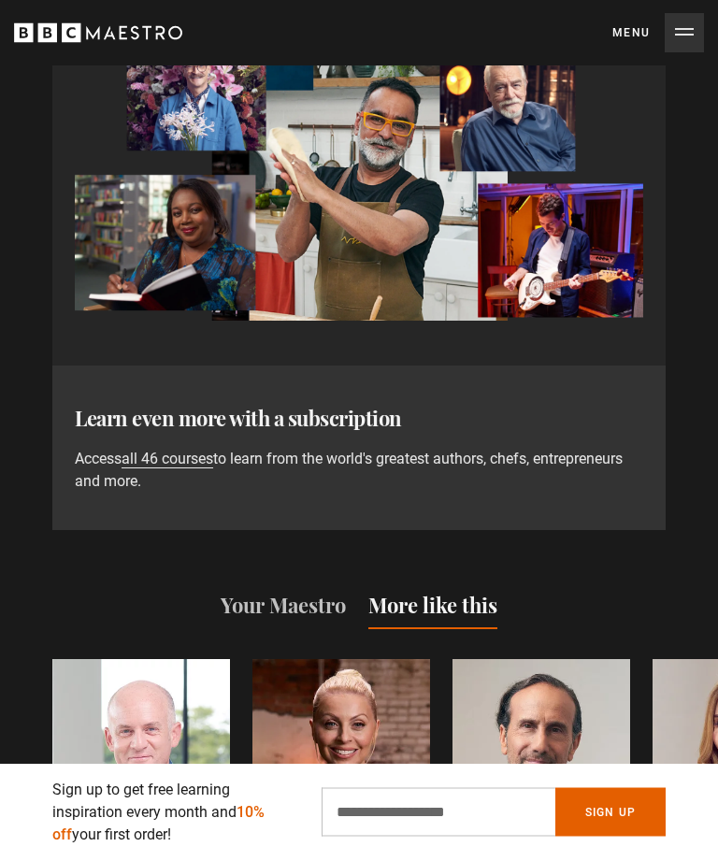
scroll to position [1440, 0]
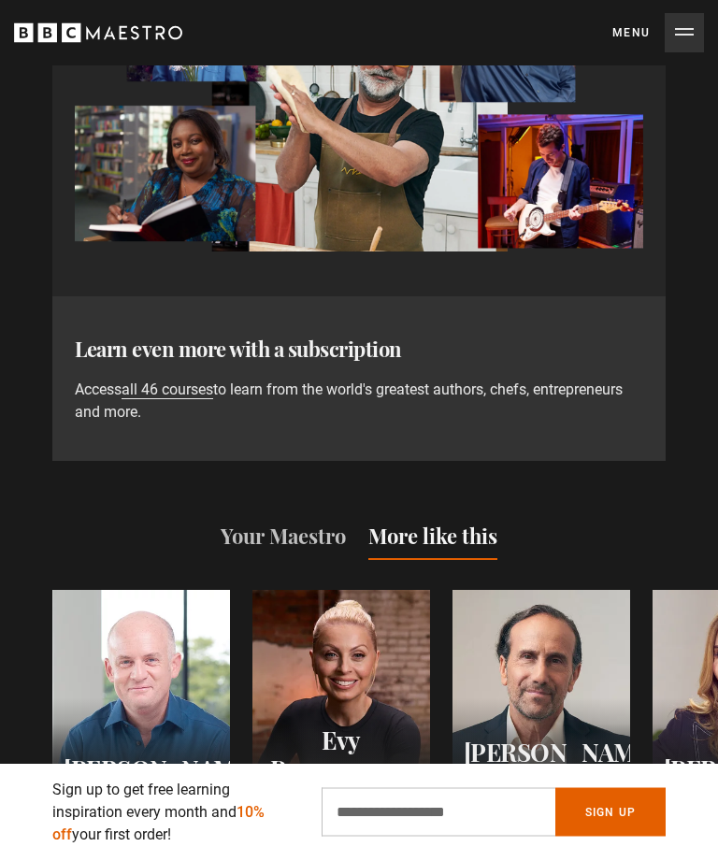
click at [148, 382] on link "all 46 courses" at bounding box center [168, 390] width 92 height 19
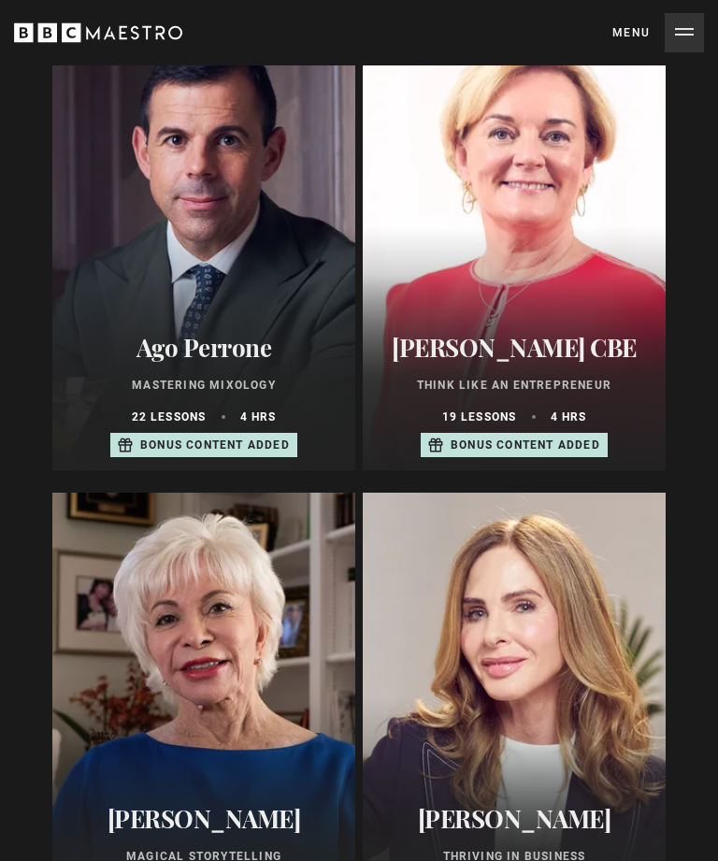
scroll to position [1173, 0]
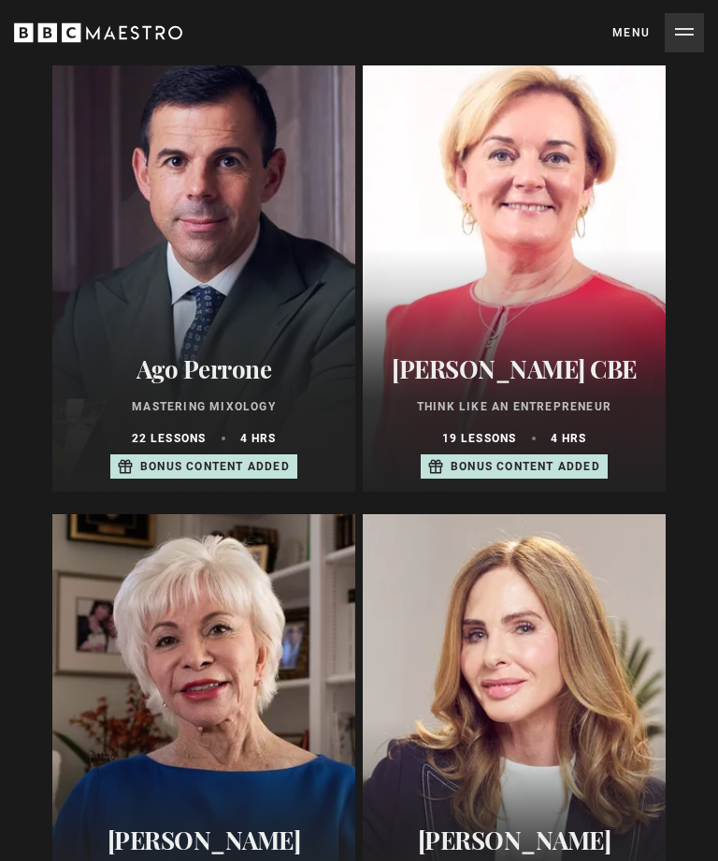
click at [573, 390] on div "Jo Malone CBE Think Like an Entrepreneur 19 lessons 4 hrs Bonus content added" at bounding box center [514, 418] width 303 height 149
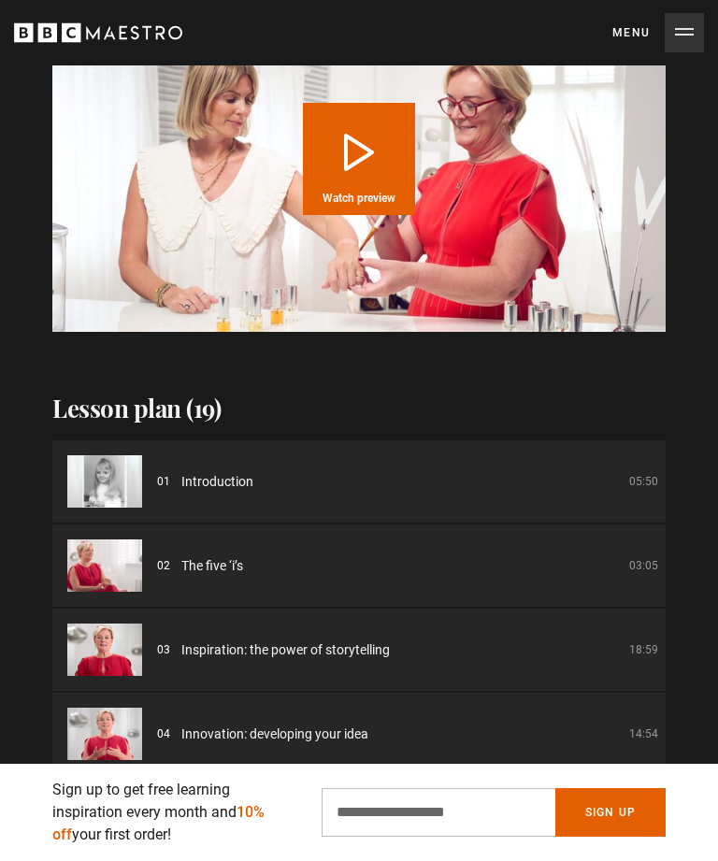
scroll to position [2566, 0]
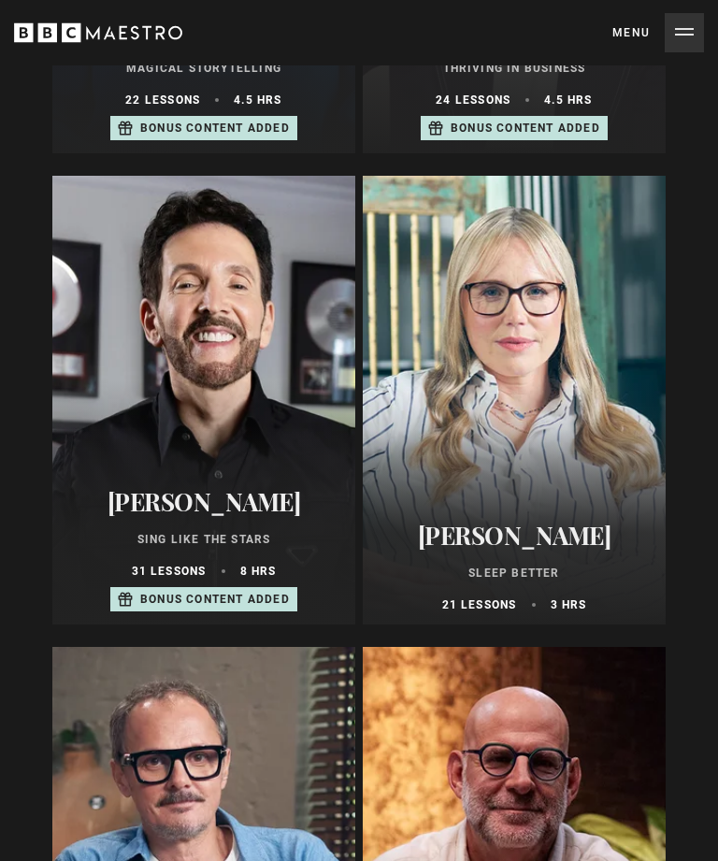
scroll to position [1987, 0]
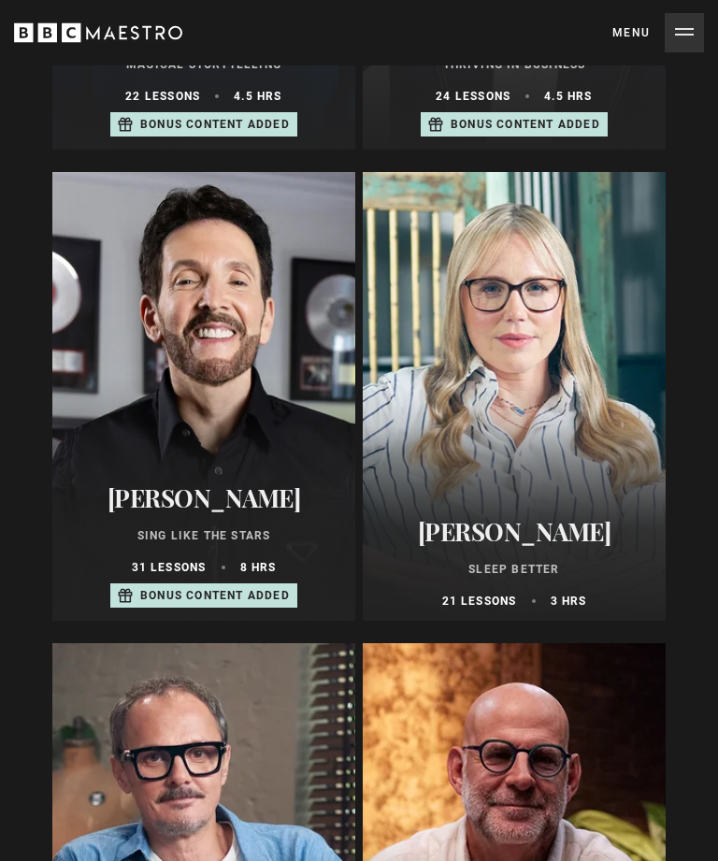
click at [147, 435] on div at bounding box center [203, 397] width 303 height 449
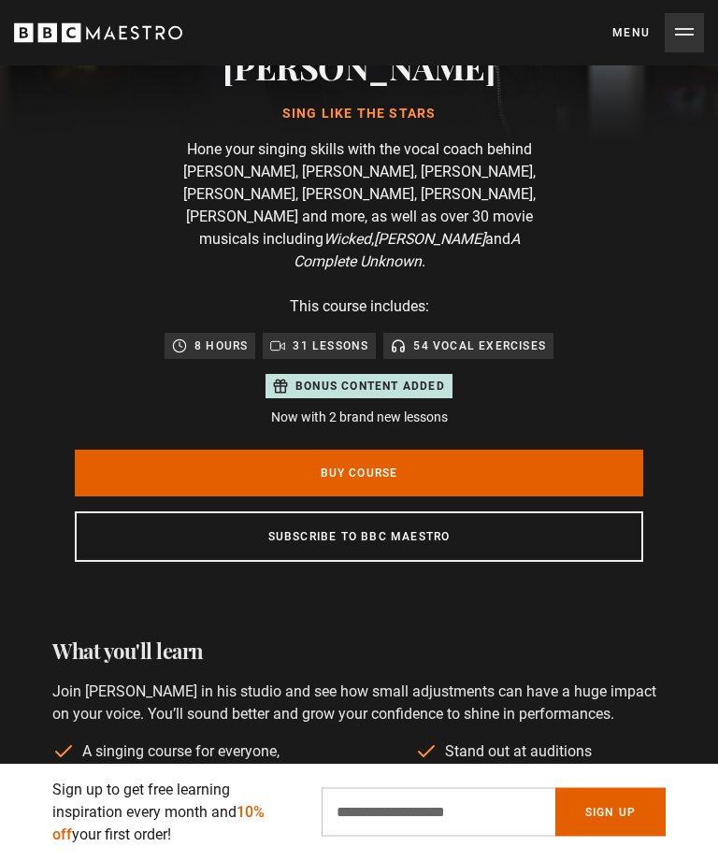
scroll to position [612, 0]
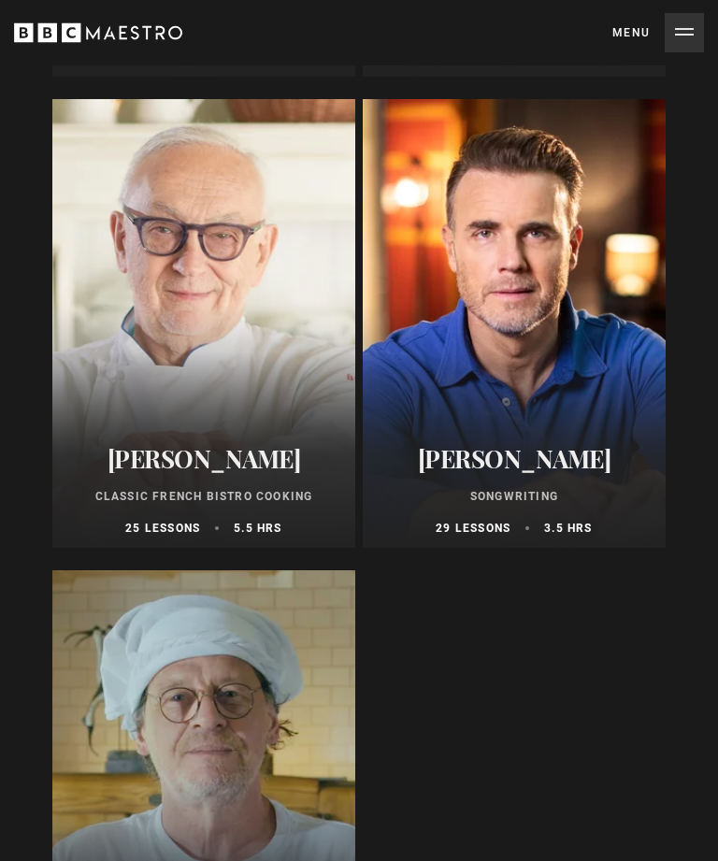
scroll to position [10525, 0]
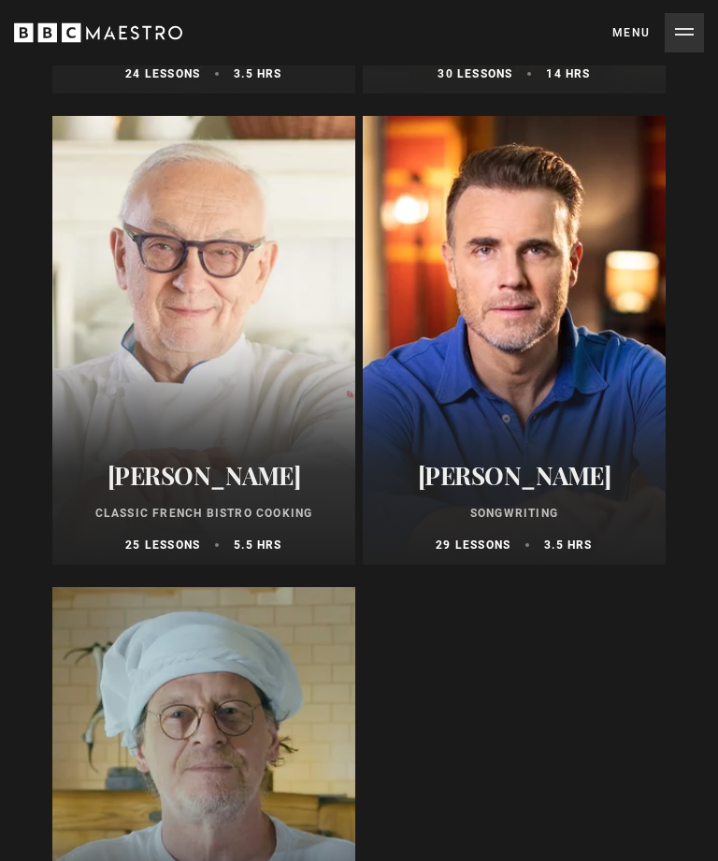
click at [568, 451] on div "Gary Barlow Songwriting 29 lessons 3.5 hrs" at bounding box center [514, 508] width 303 height 115
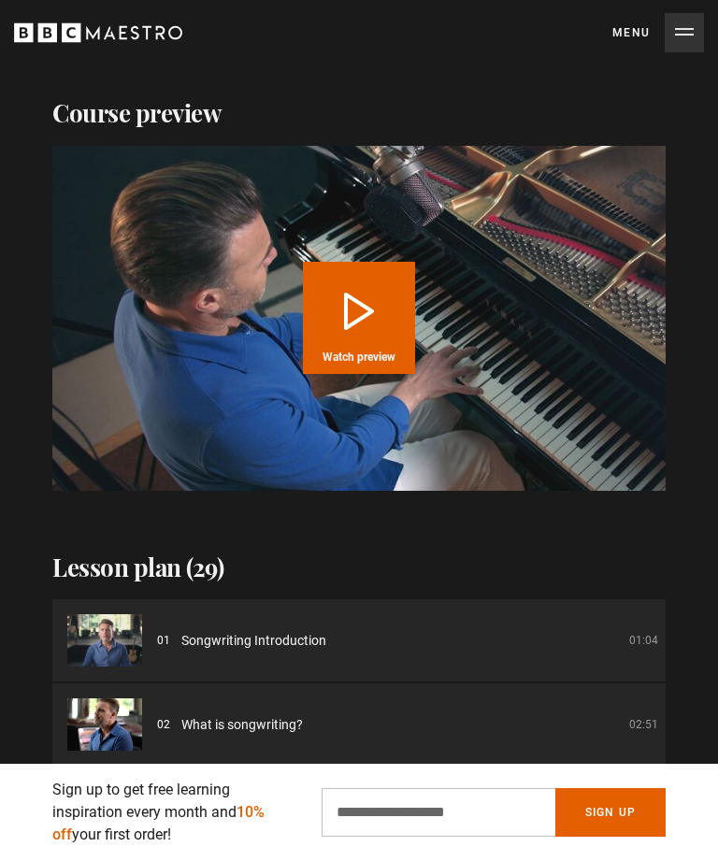
scroll to position [2076, 0]
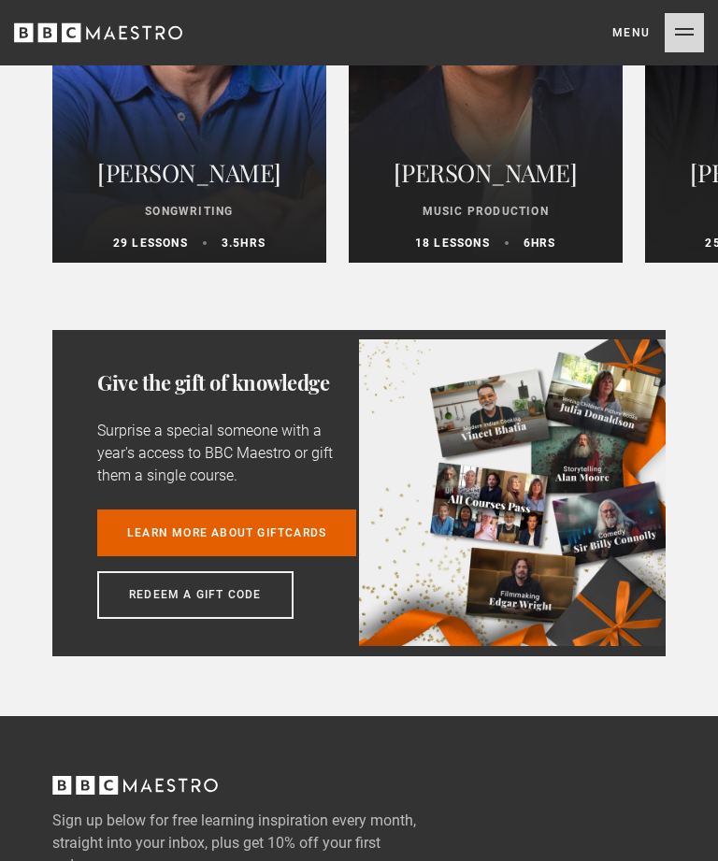
scroll to position [6379, 0]
